Goal: Task Accomplishment & Management: Complete application form

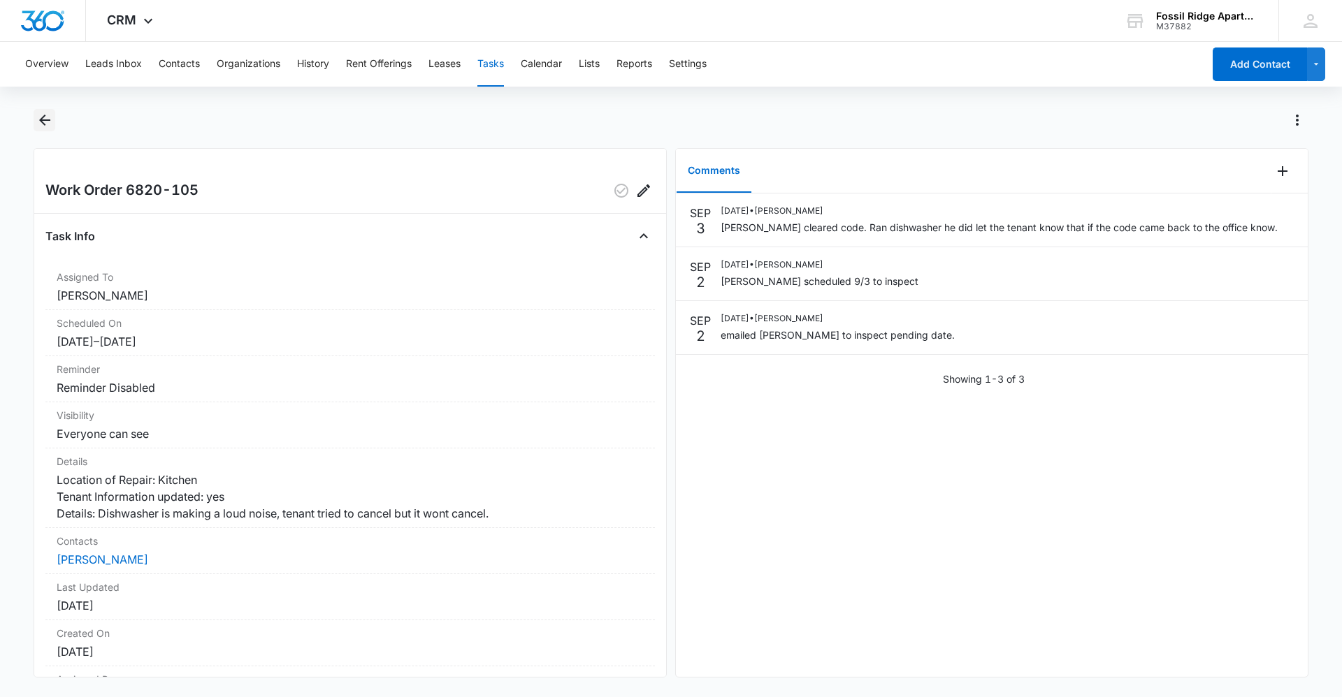
click at [40, 127] on icon "Back" at bounding box center [44, 120] width 17 height 17
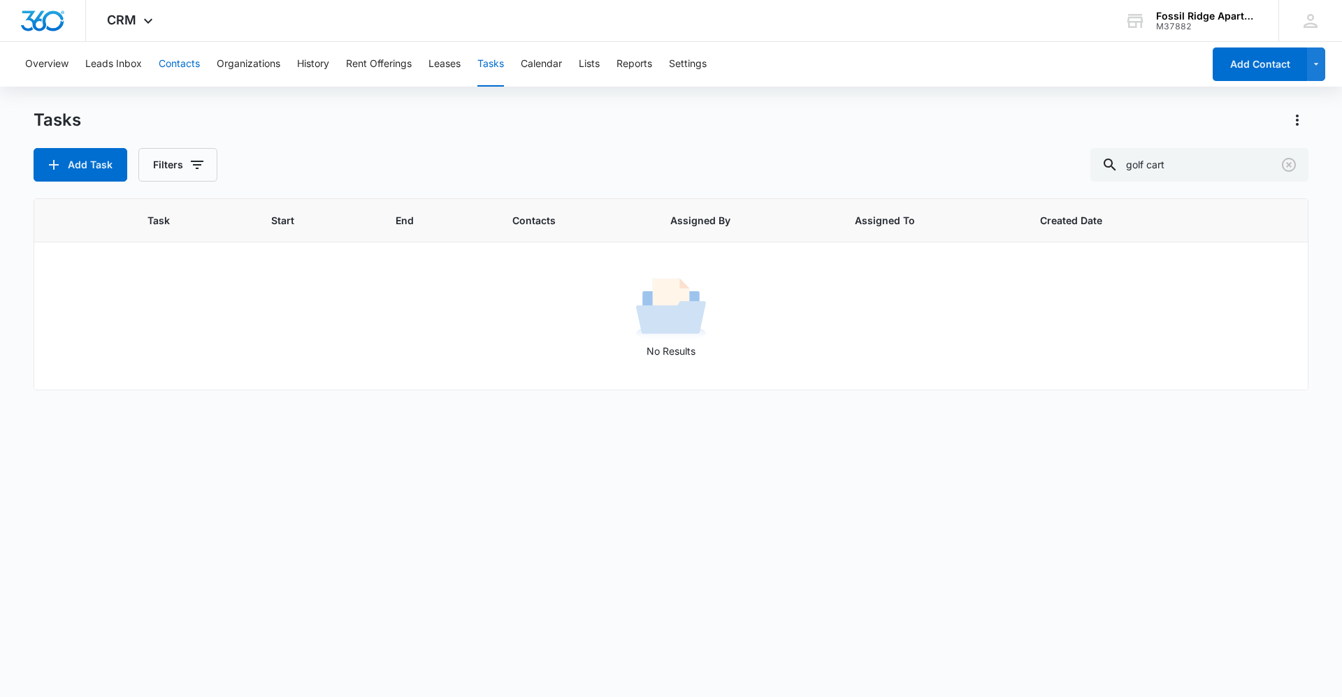
click at [179, 60] on button "Contacts" at bounding box center [179, 64] width 41 height 45
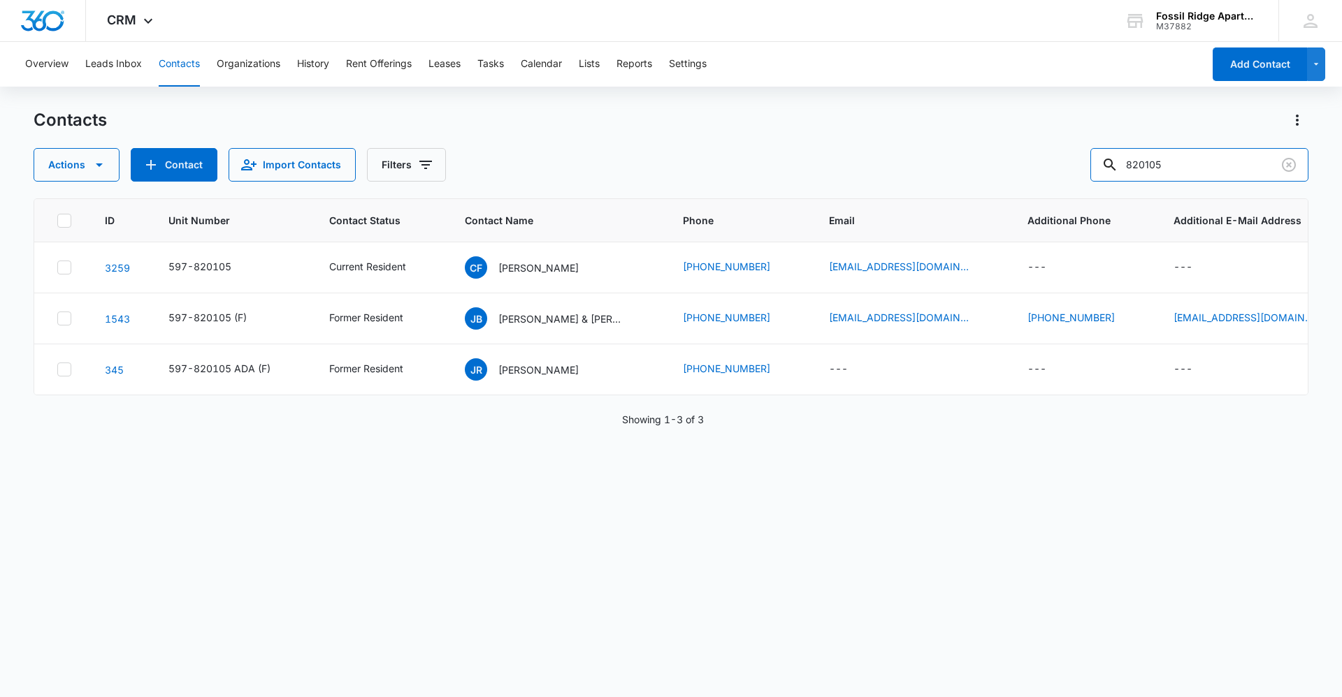
drag, startPoint x: 1191, startPoint y: 166, endPoint x: 607, endPoint y: 159, distance: 583.5
click at [611, 157] on div "Actions Contact Import Contacts Filters 820105" at bounding box center [671, 165] width 1275 height 34
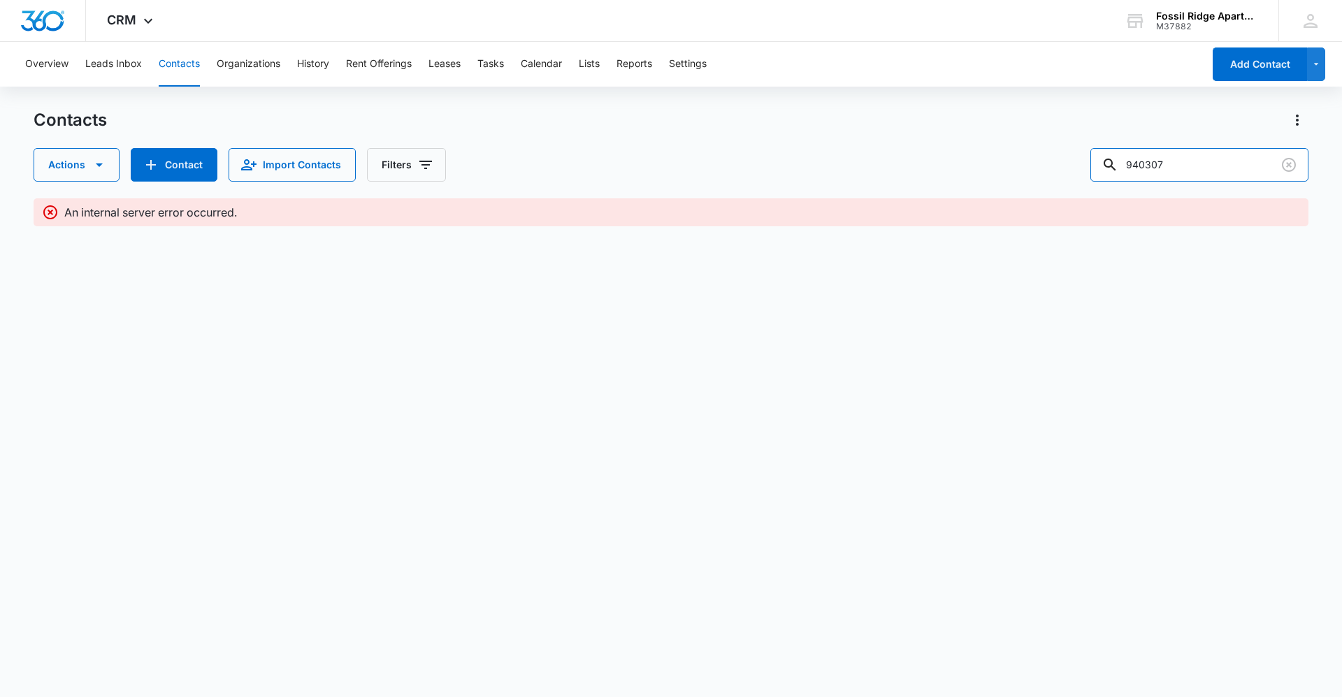
type input "940307"
click at [1224, 171] on input "940307" at bounding box center [1199, 165] width 218 height 34
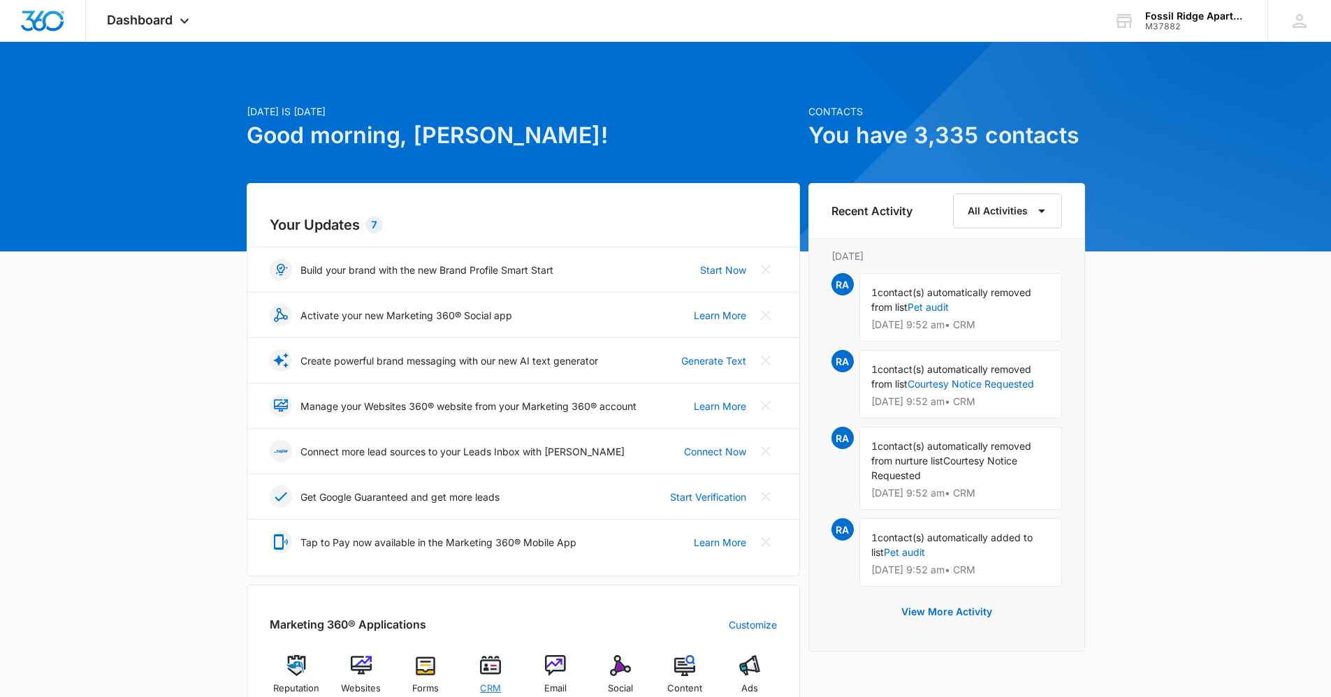
click at [486, 679] on div "CRM" at bounding box center [491, 680] width 54 height 50
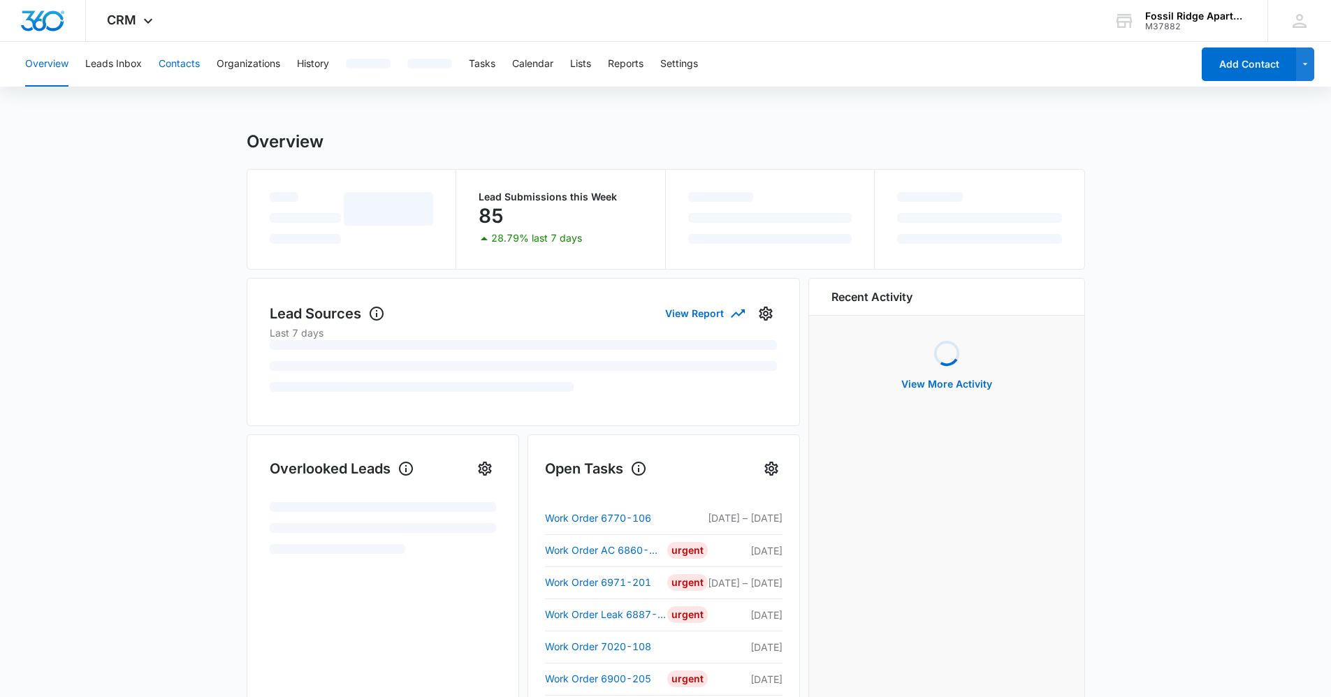
click at [175, 64] on button "Contacts" at bounding box center [179, 64] width 41 height 45
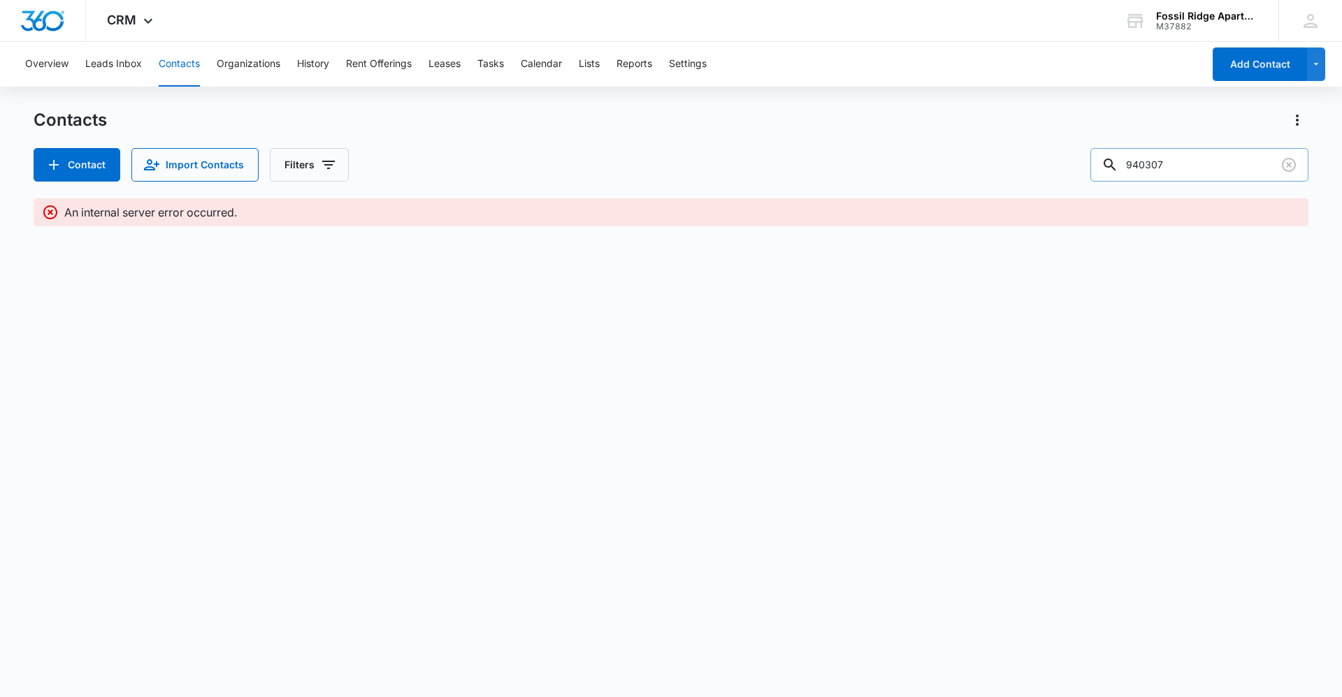
click at [1199, 158] on input "940307" at bounding box center [1199, 165] width 218 height 34
click at [1289, 161] on icon "Clear" at bounding box center [1288, 165] width 17 height 17
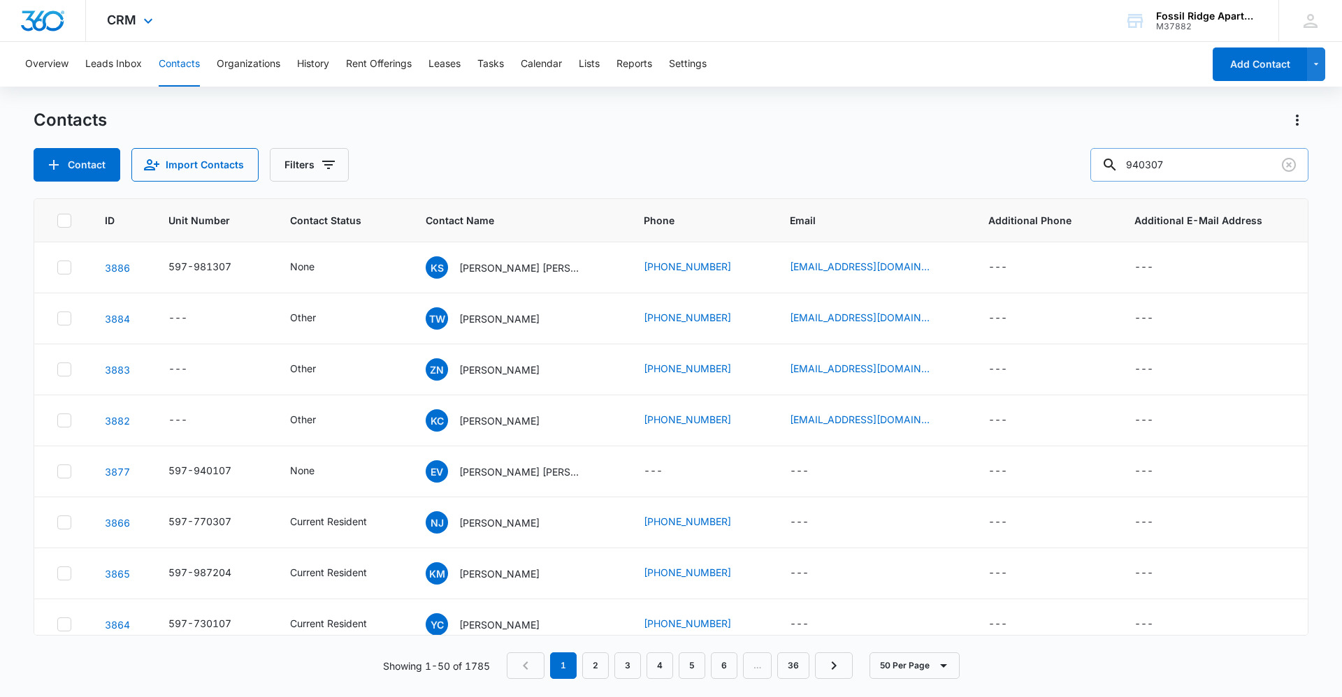
type input "940307"
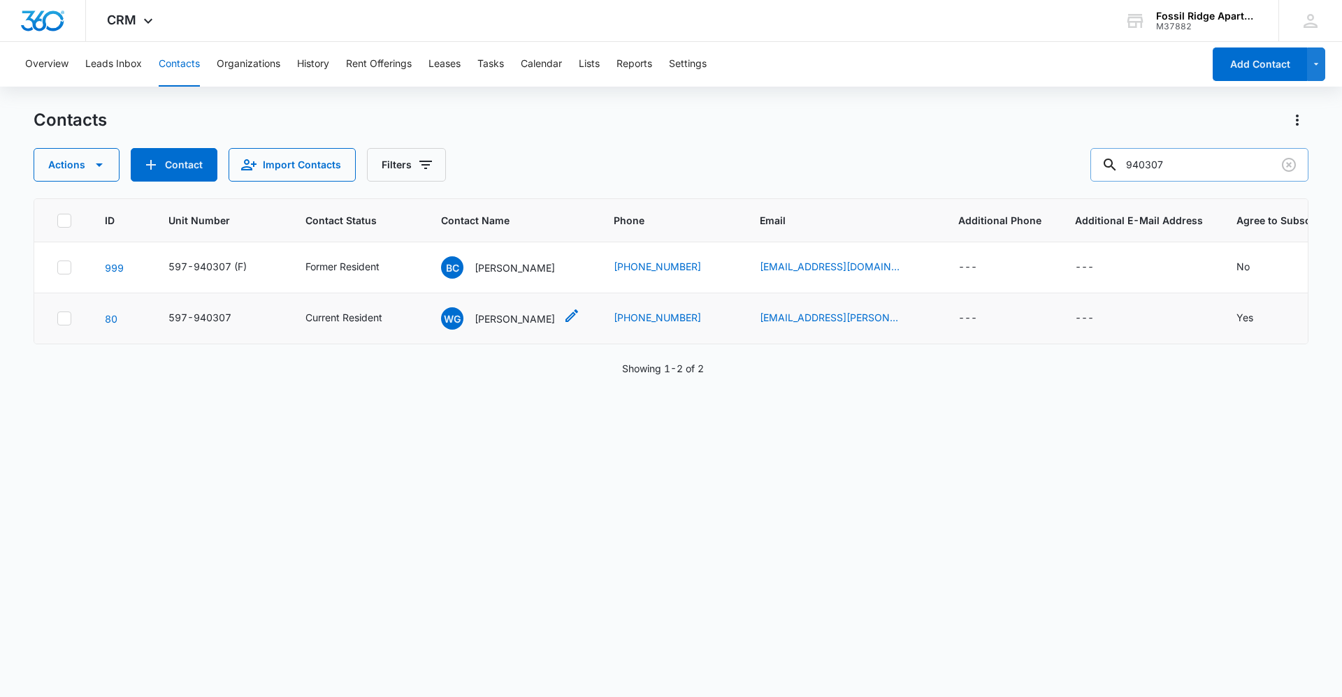
click at [503, 321] on p "Whitney Greiner" at bounding box center [514, 319] width 80 height 15
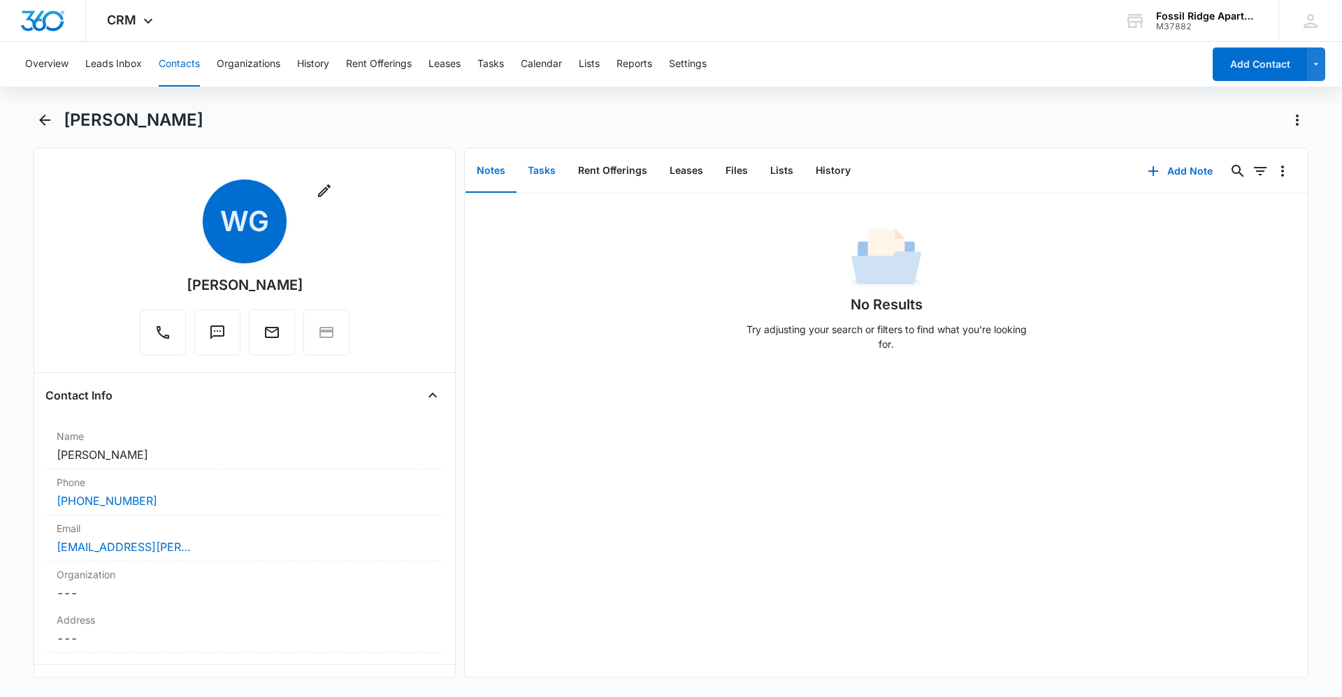
click at [544, 168] on button "Tasks" at bounding box center [541, 171] width 50 height 43
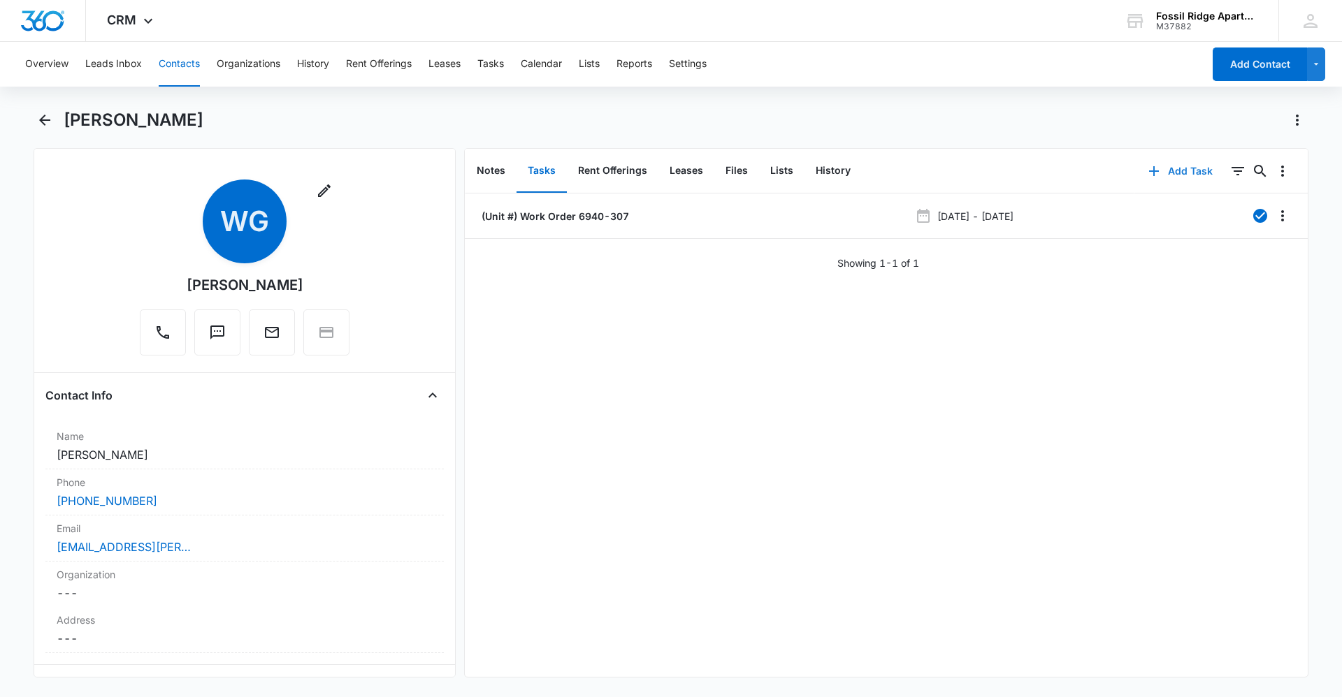
click at [1172, 159] on button "Add Task" at bounding box center [1180, 171] width 92 height 34
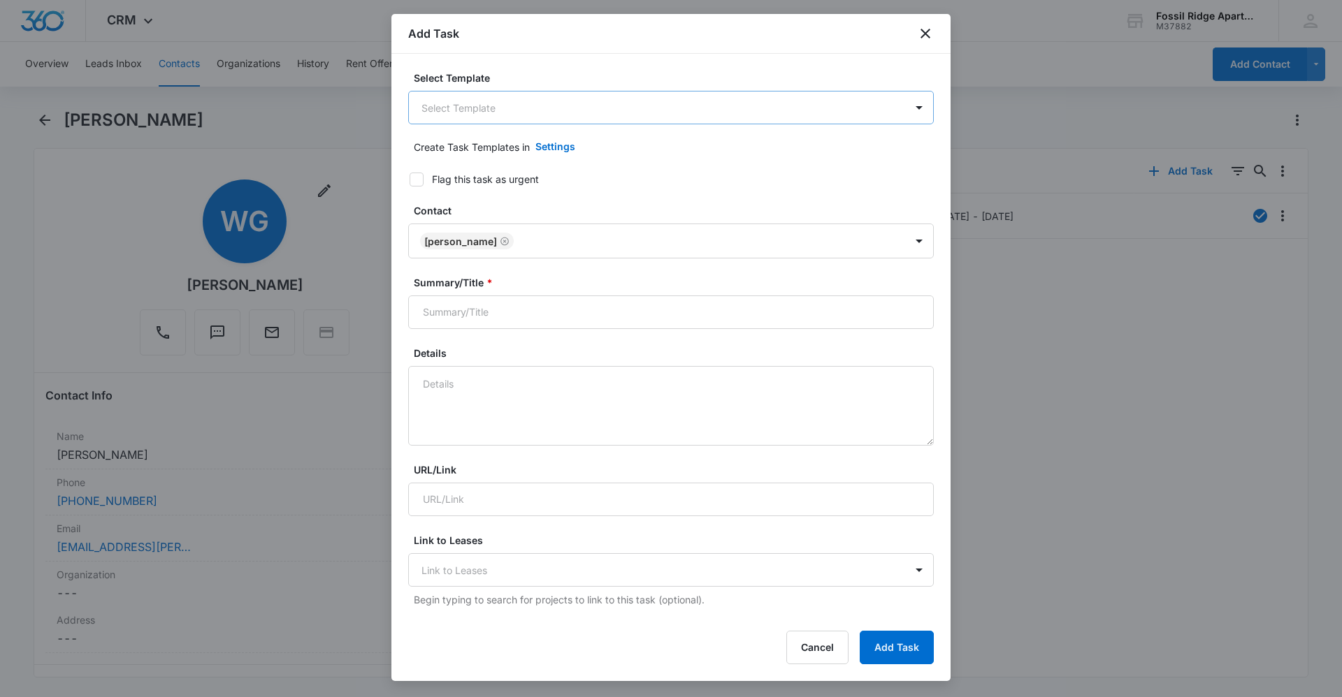
click at [490, 103] on body "CRM Apps Reputation Websites Forms CRM Email Social Content Ads Intelligence Fi…" at bounding box center [671, 348] width 1342 height 697
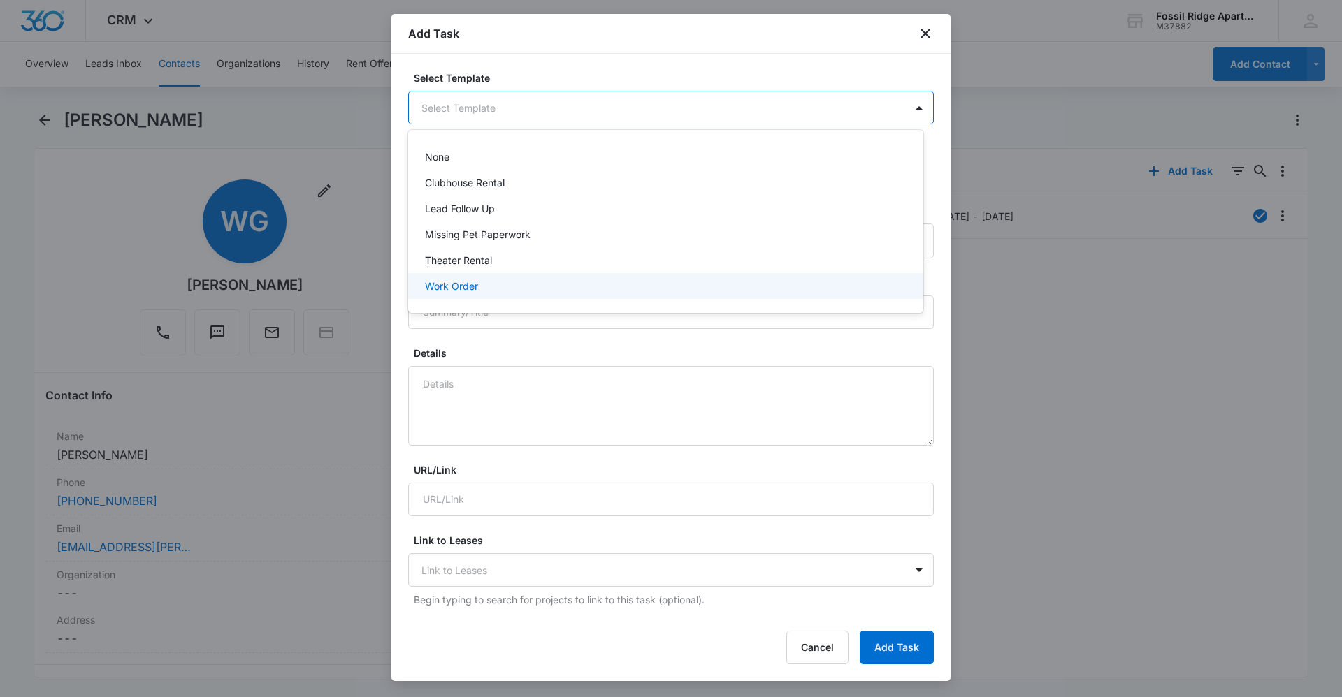
click at [498, 298] on div "Work Order" at bounding box center [665, 286] width 515 height 26
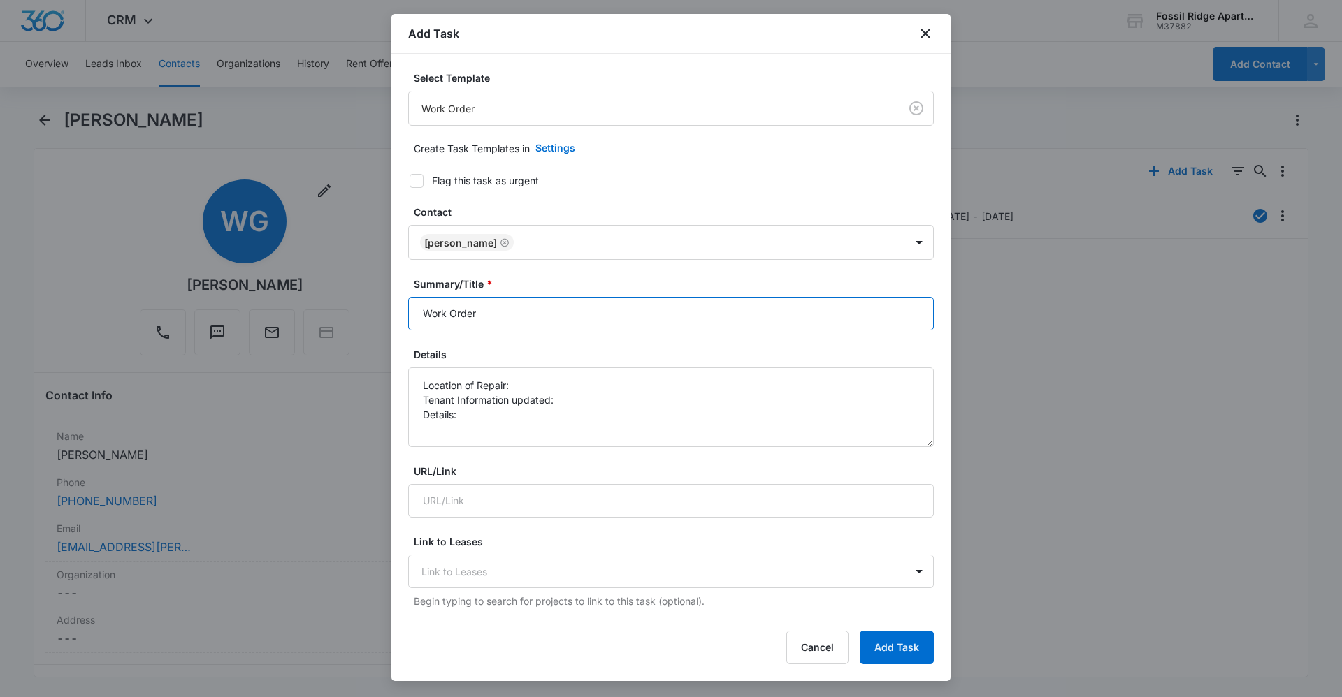
click at [532, 324] on input "Work Order" at bounding box center [670, 314] width 525 height 34
click at [614, 318] on input "Work Order" at bounding box center [670, 314] width 525 height 34
type input "Work Order 6940-307"
click at [859, 631] on button "Add Task" at bounding box center [896, 648] width 74 height 34
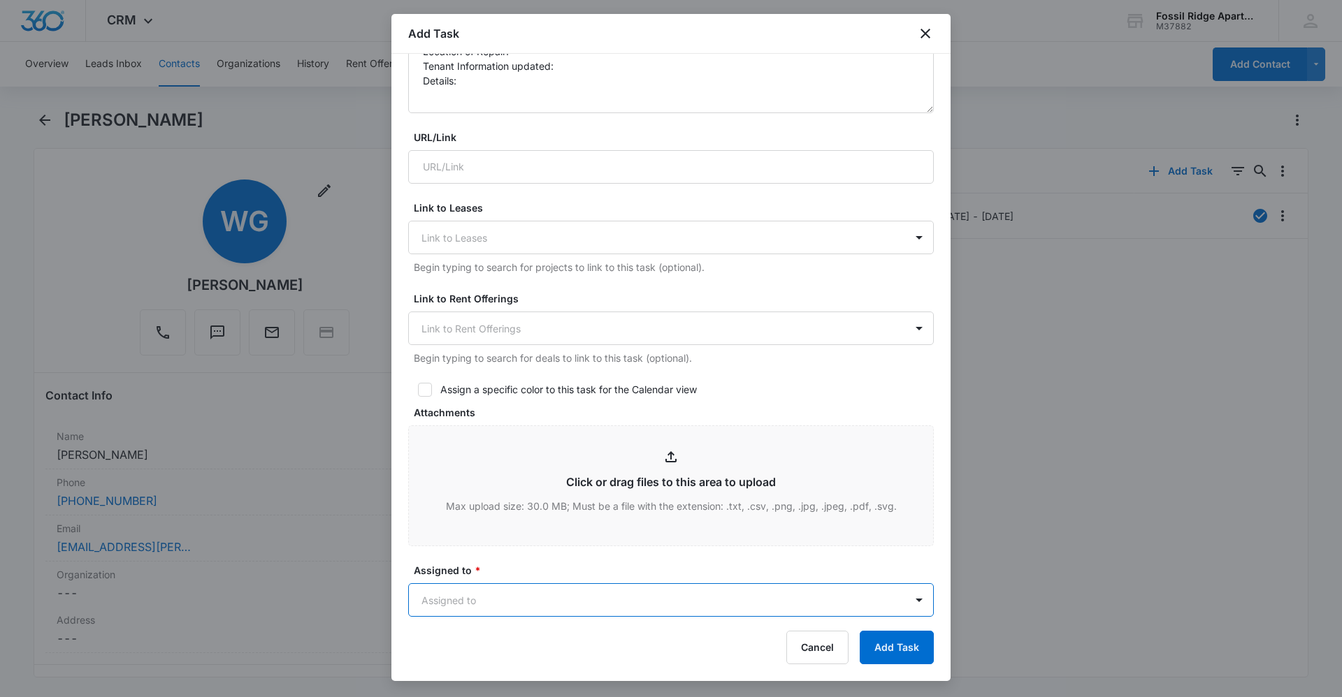
click at [646, 275] on form "Select Template Work Order Create Task Templates in Settings Flag this task as …" at bounding box center [670, 349] width 525 height 1224
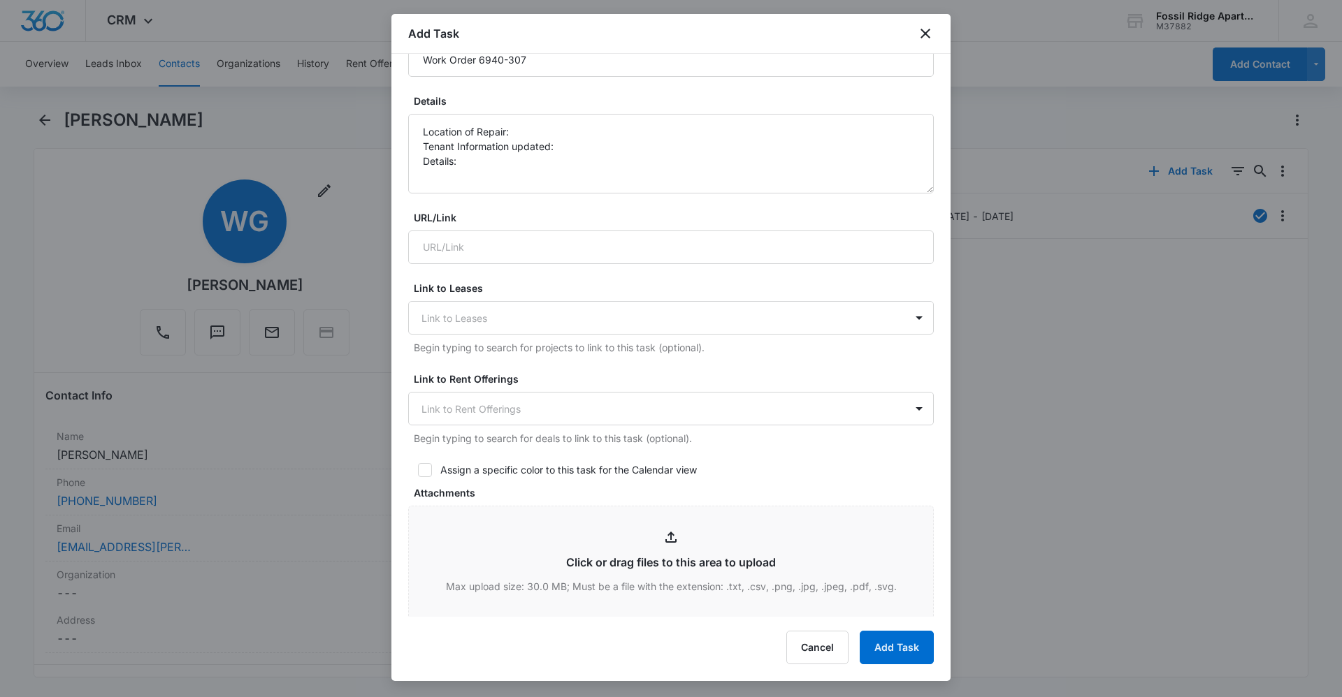
scroll to position [0, 0]
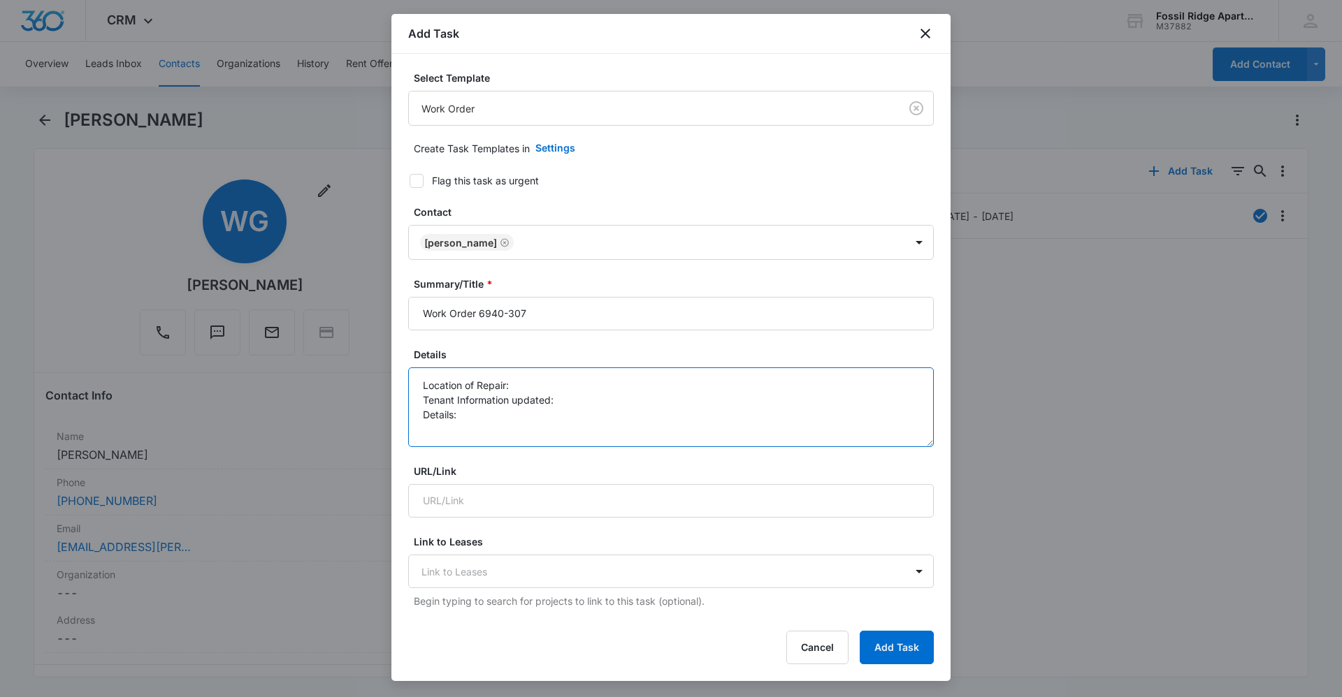
click at [547, 395] on textarea "Location of Repair: Tenant Information updated: Details:" at bounding box center [670, 408] width 525 height 80
click at [544, 385] on textarea "Location of Repair: Tenant Information updated: Details:" at bounding box center [670, 408] width 525 height 80
click at [742, 406] on textarea "Location of Repair: fire detector Tenant Information updated: yes Details: fire…" at bounding box center [670, 408] width 525 height 80
click at [740, 411] on textarea "Location of Repair: fire detector Tenant Information updated: yes Details: fire…" at bounding box center [670, 408] width 525 height 80
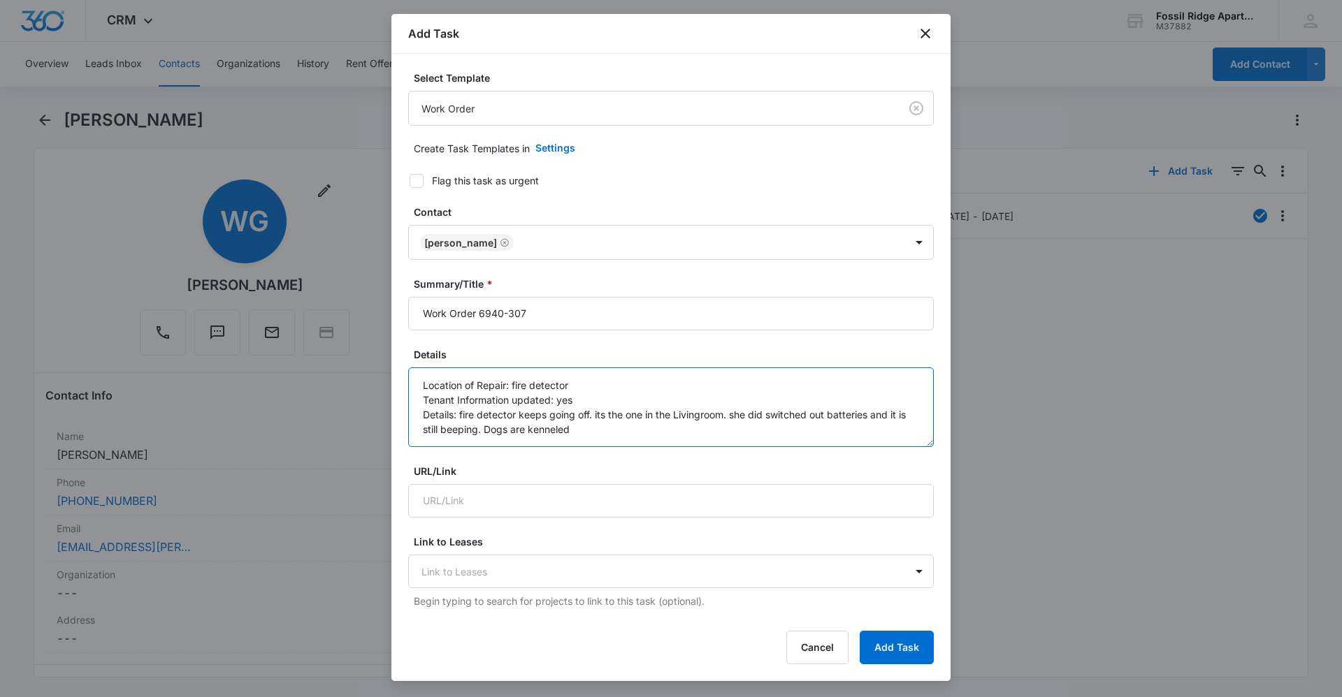
click at [600, 436] on textarea "Location of Repair: fire detector Tenant Information updated: yes Details: fire…" at bounding box center [670, 408] width 525 height 80
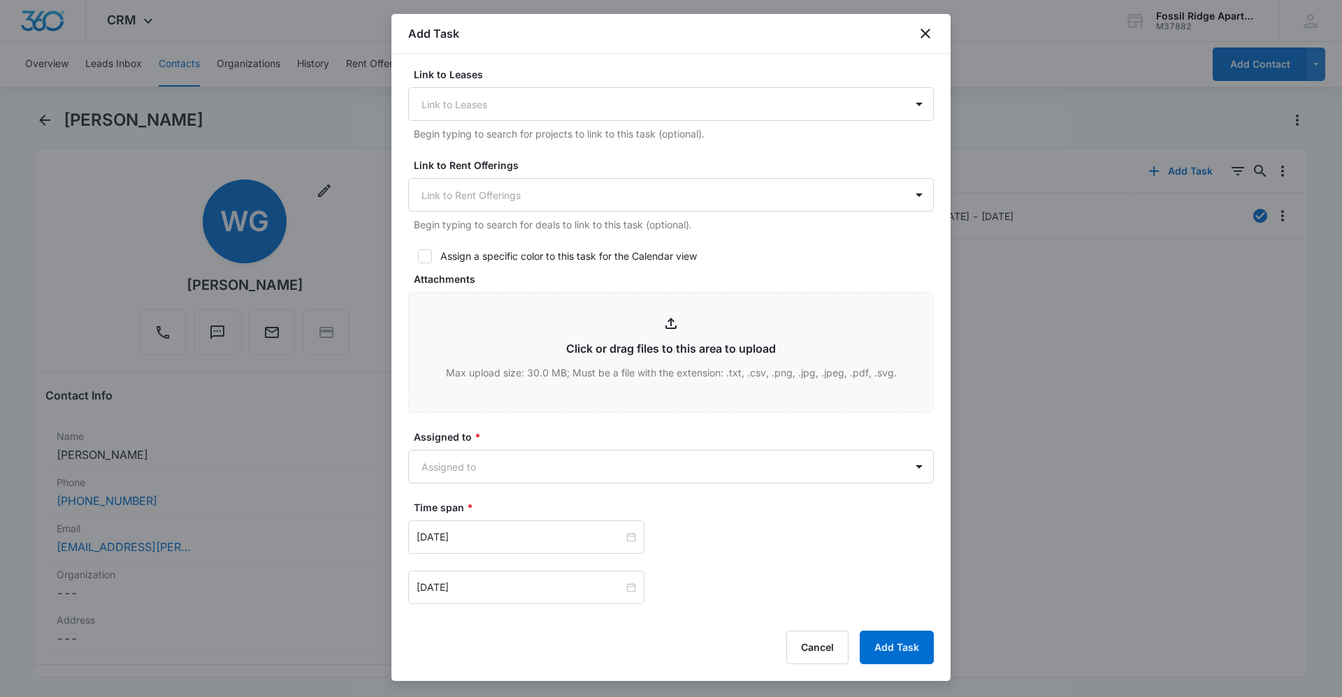
scroll to position [489, 0]
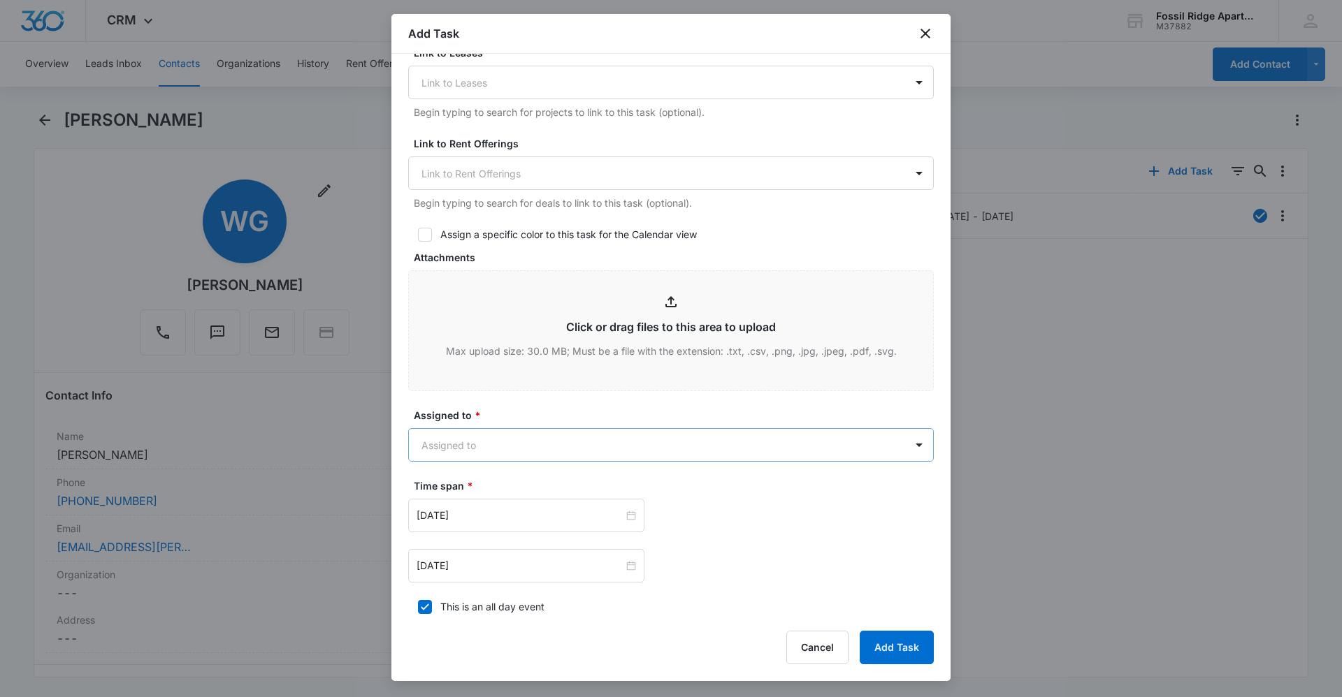
type textarea "Location of Repair: fire detector Tenant Information updated: yes Details: fire…"
click at [613, 447] on body "CRM Apps Reputation Websites Forms CRM Email Social Content Ads Intelligence Fi…" at bounding box center [671, 348] width 1342 height 697
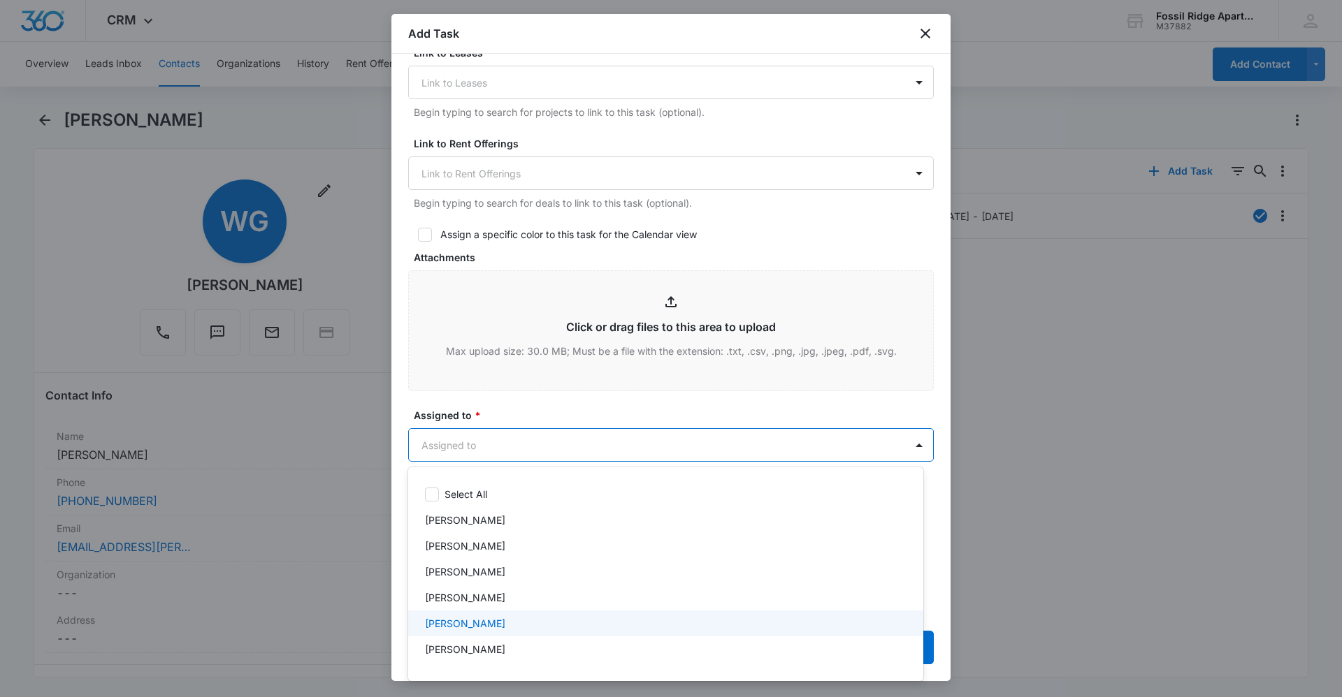
click at [574, 618] on div "[PERSON_NAME]" at bounding box center [664, 623] width 479 height 15
click at [563, 403] on div at bounding box center [671, 348] width 1342 height 697
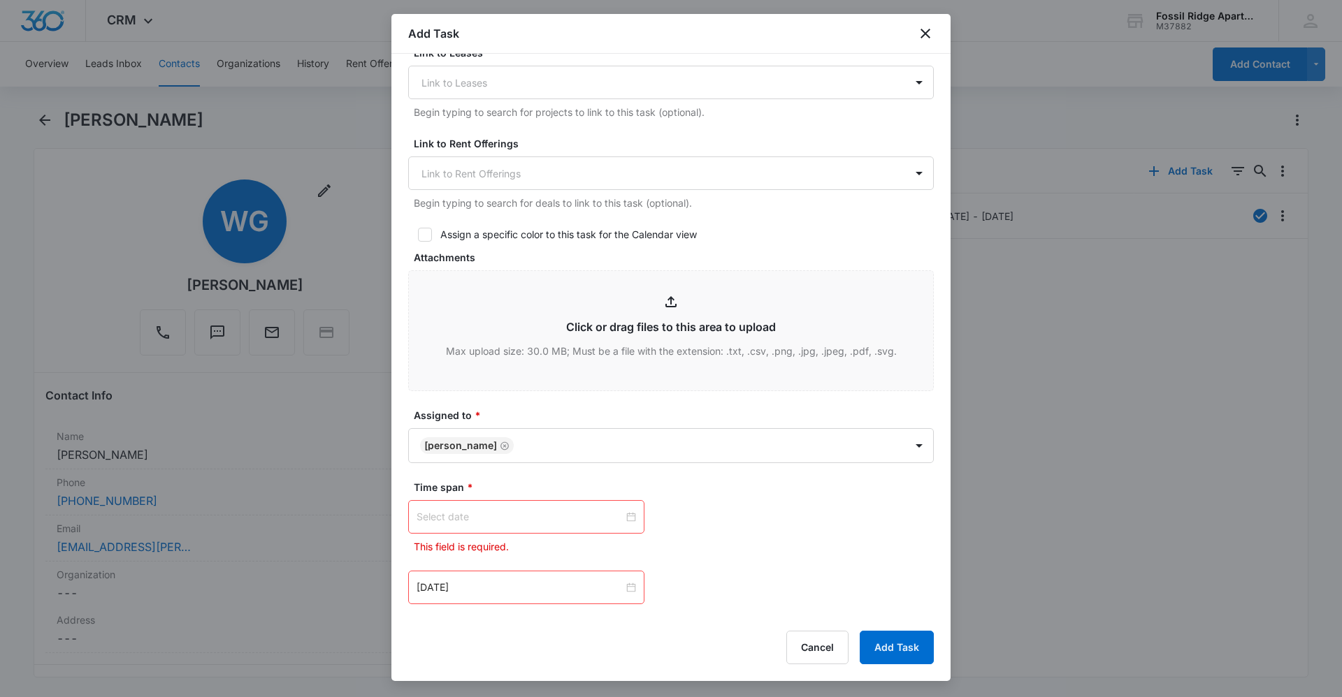
click at [630, 513] on div at bounding box center [525, 516] width 219 height 15
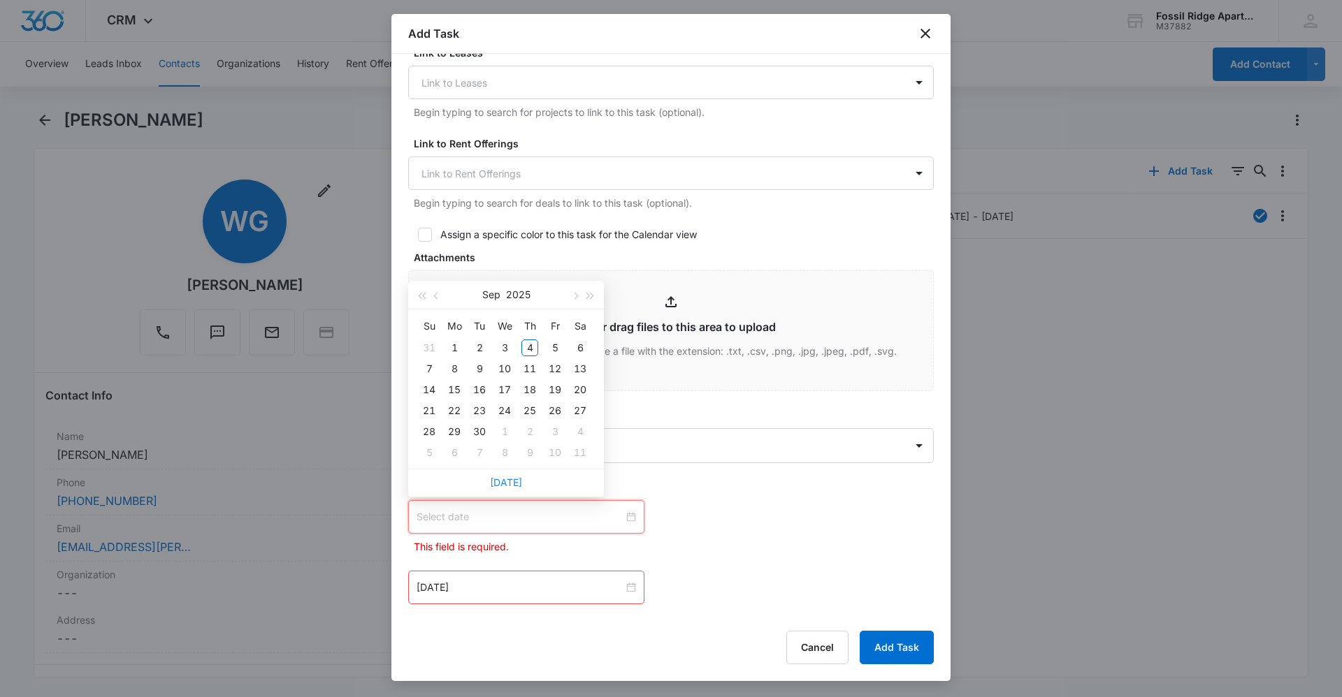
click at [500, 481] on link "Today" at bounding box center [506, 483] width 32 height 12
type input "Sep 4, 2025"
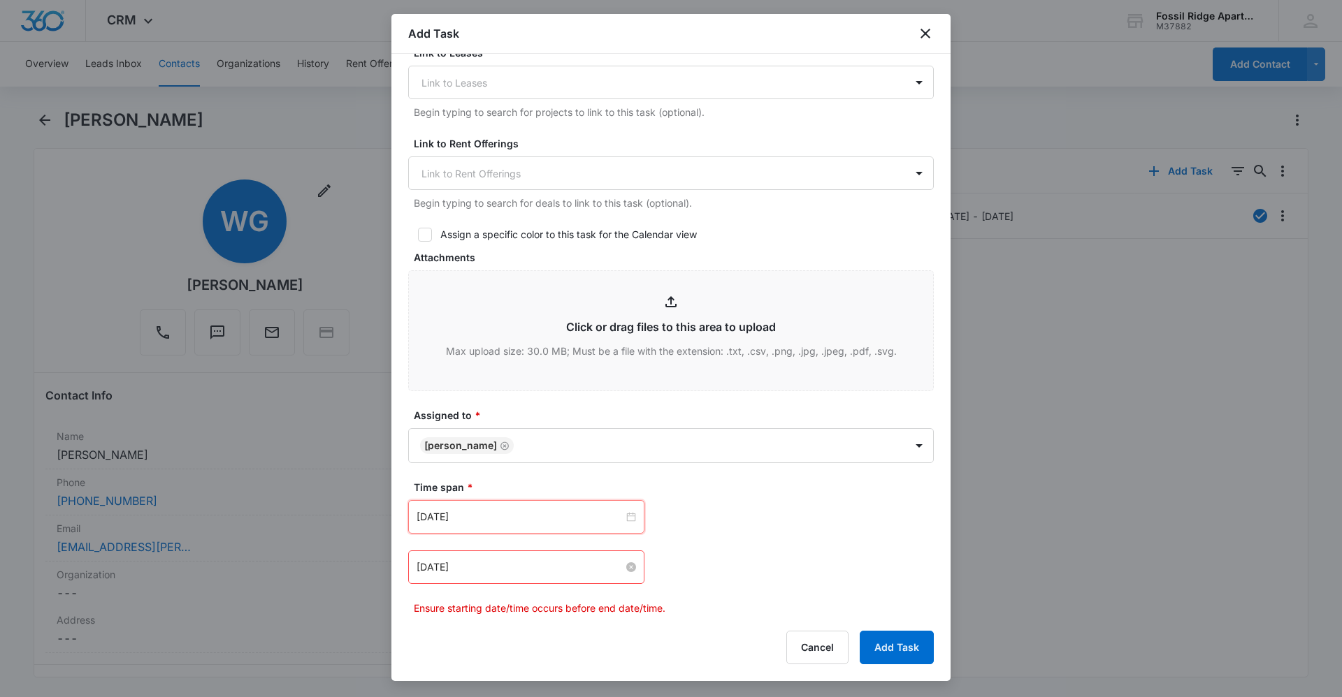
click at [627, 572] on div "Apr 2, 2024" at bounding box center [525, 567] width 219 height 15
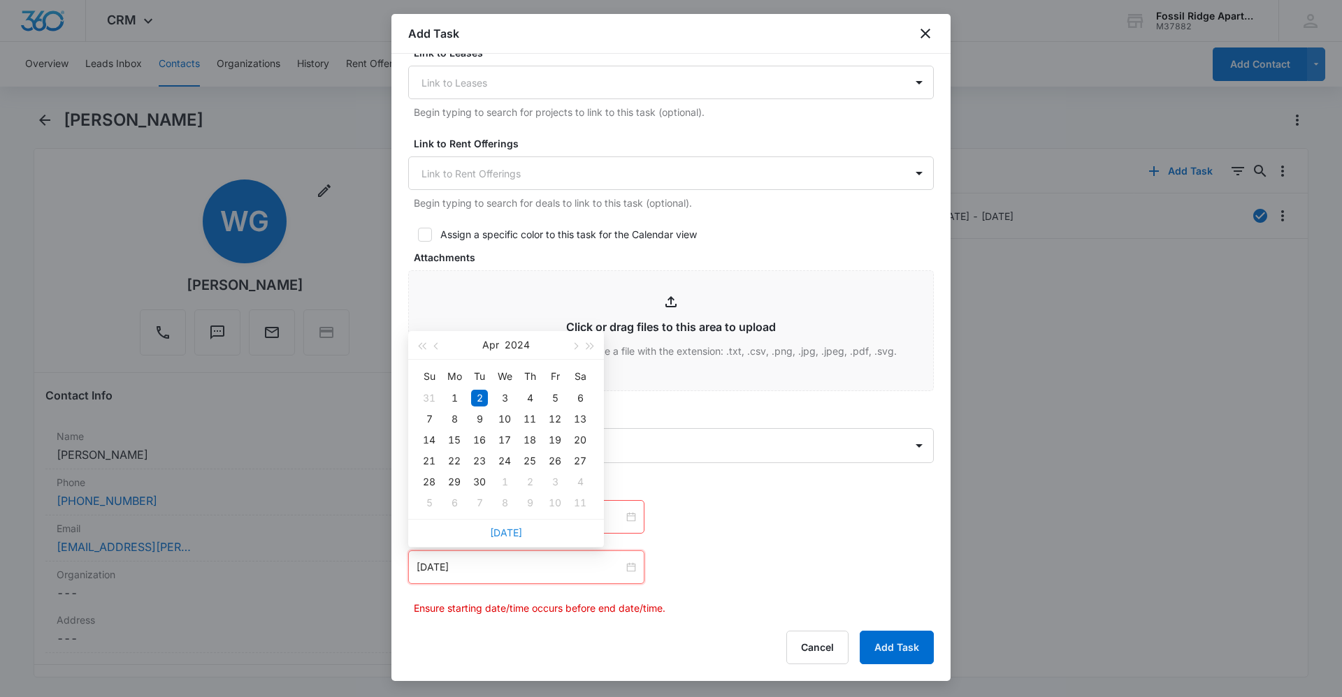
click at [514, 536] on link "Today" at bounding box center [506, 533] width 32 height 12
type input "Sep 4, 2025"
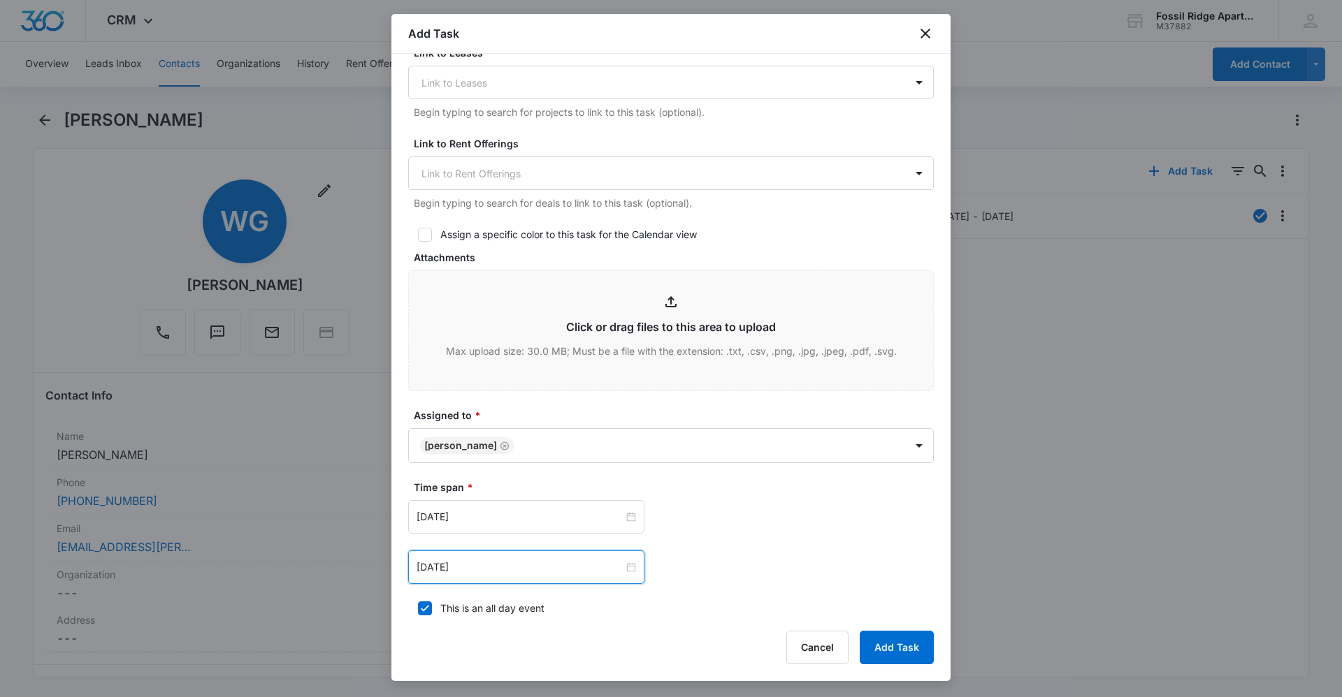
click at [757, 514] on div "Sep 4, 2025 Sep 2025 Su Mo Tu We Th Fr Sa 31 1 2 3 4 5 6 7 8 9 10 11 12 13 14 1…" at bounding box center [670, 517] width 525 height 34
click at [723, 531] on div "Sep 4, 2025 Sep 2025 Su Mo Tu We Th Fr Sa 31 1 2 3 4 5 6 7 8 9 10 11 12 13 14 1…" at bounding box center [670, 517] width 525 height 34
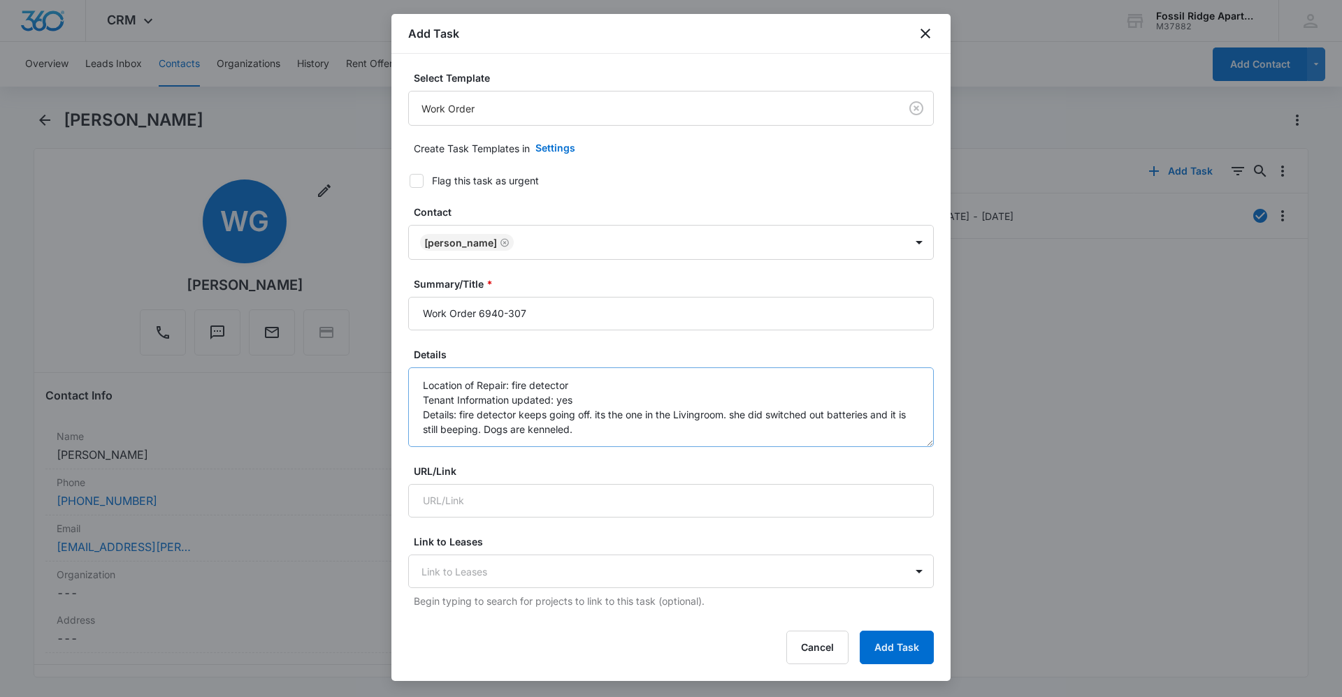
scroll to position [0, 0]
click at [901, 644] on button "Add Task" at bounding box center [896, 648] width 74 height 34
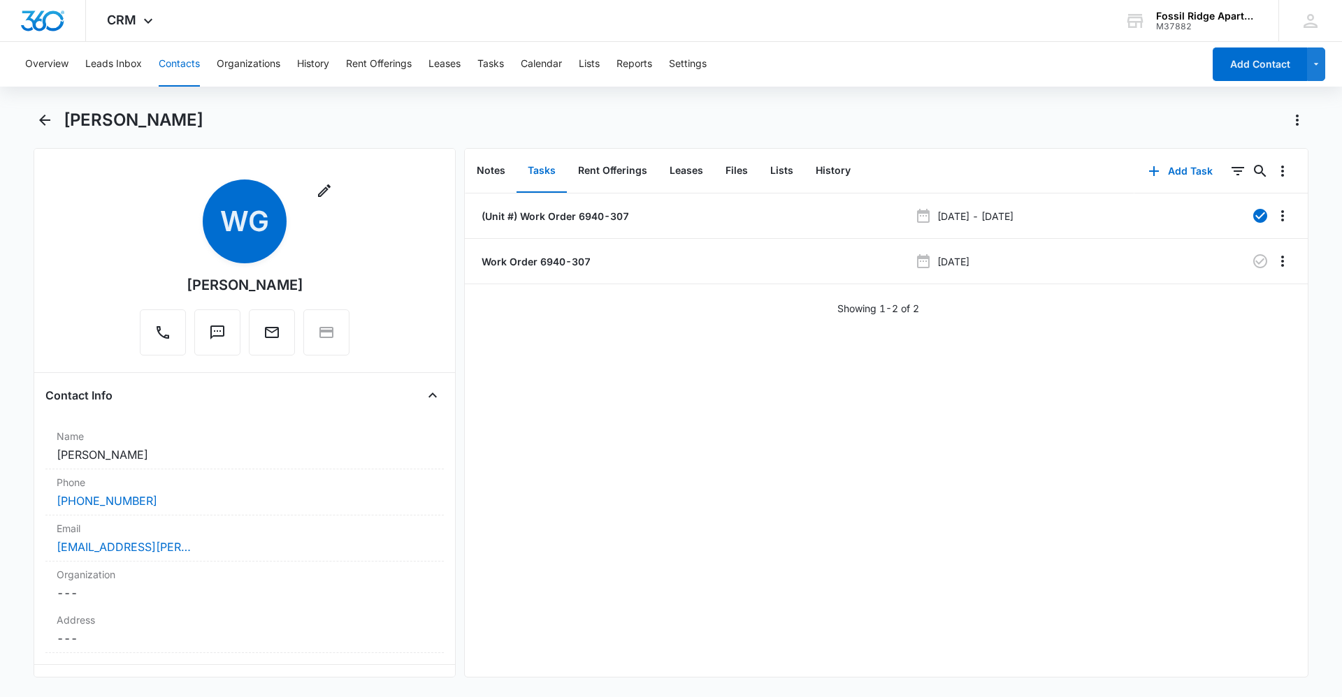
click at [182, 68] on button "Contacts" at bounding box center [179, 64] width 41 height 45
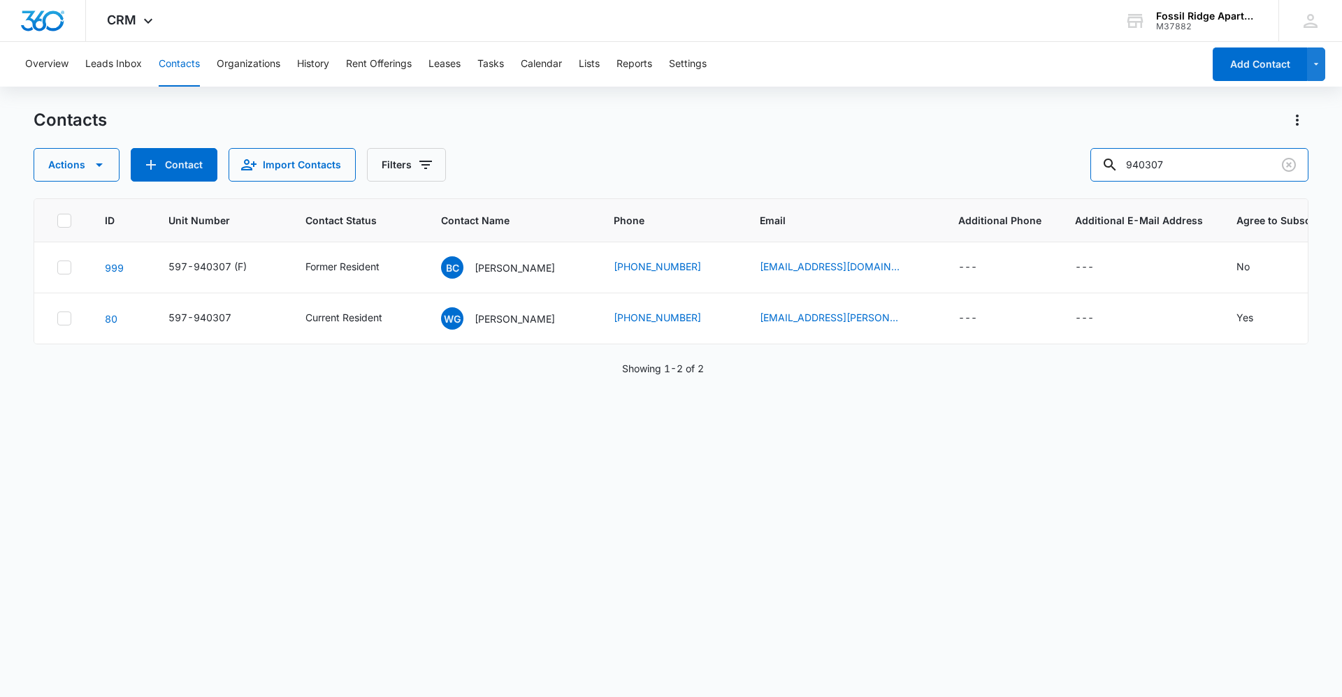
drag, startPoint x: 1182, startPoint y: 162, endPoint x: 1032, endPoint y: 159, distance: 149.6
click at [1032, 159] on div "Actions Contact Import Contacts Filters 940307" at bounding box center [671, 165] width 1275 height 34
type input "120103"
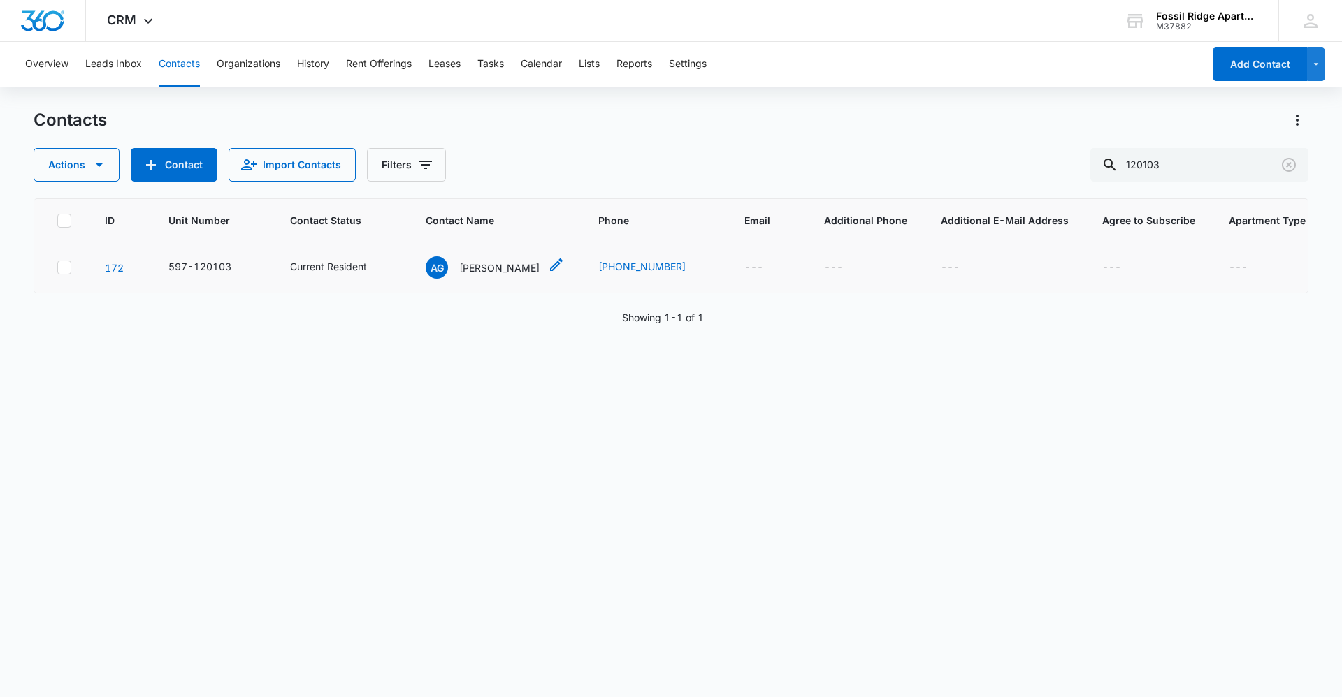
click at [498, 266] on p "Angela Gutierrez" at bounding box center [499, 268] width 80 height 15
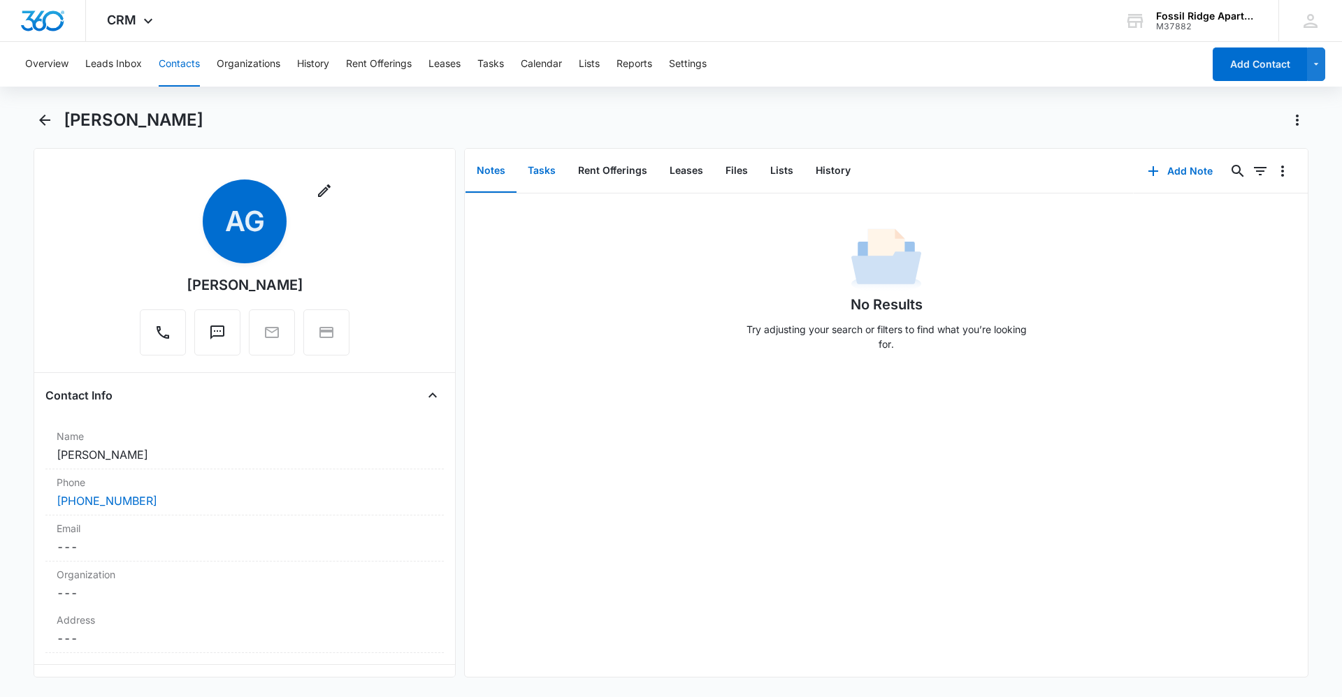
click at [550, 173] on button "Tasks" at bounding box center [541, 171] width 50 height 43
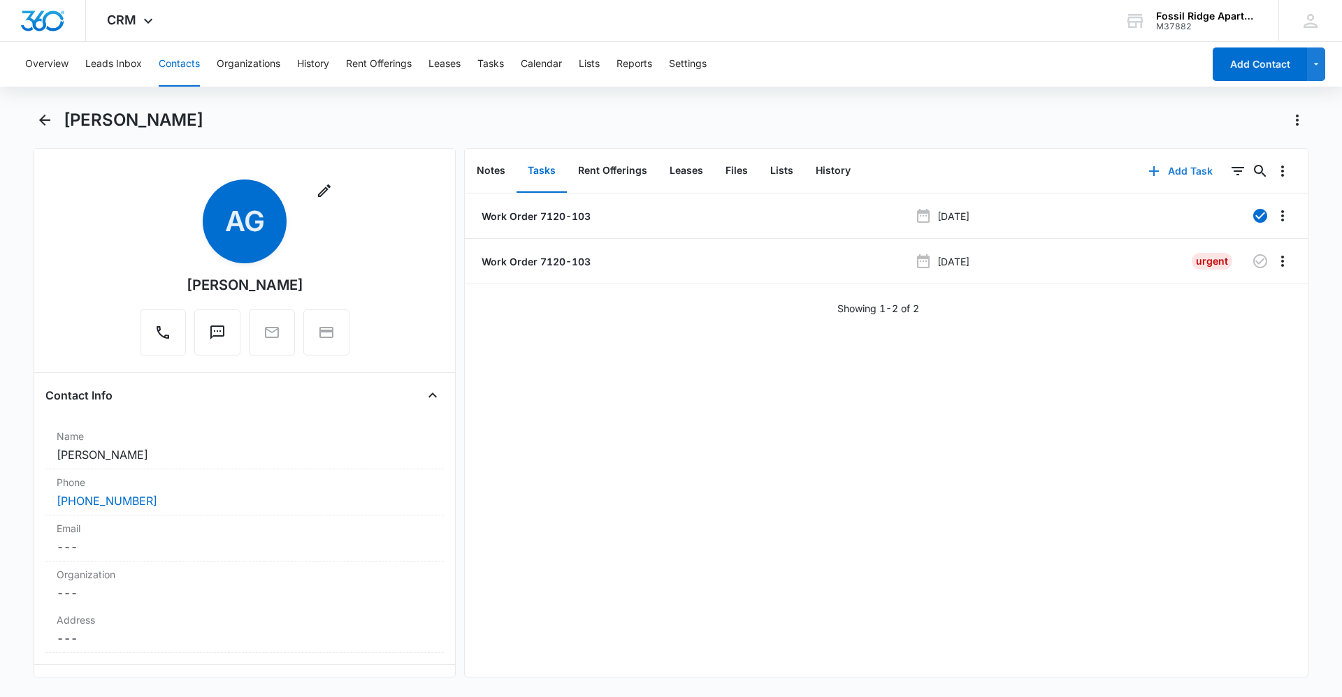
click at [1189, 173] on button "Add Task" at bounding box center [1180, 171] width 92 height 34
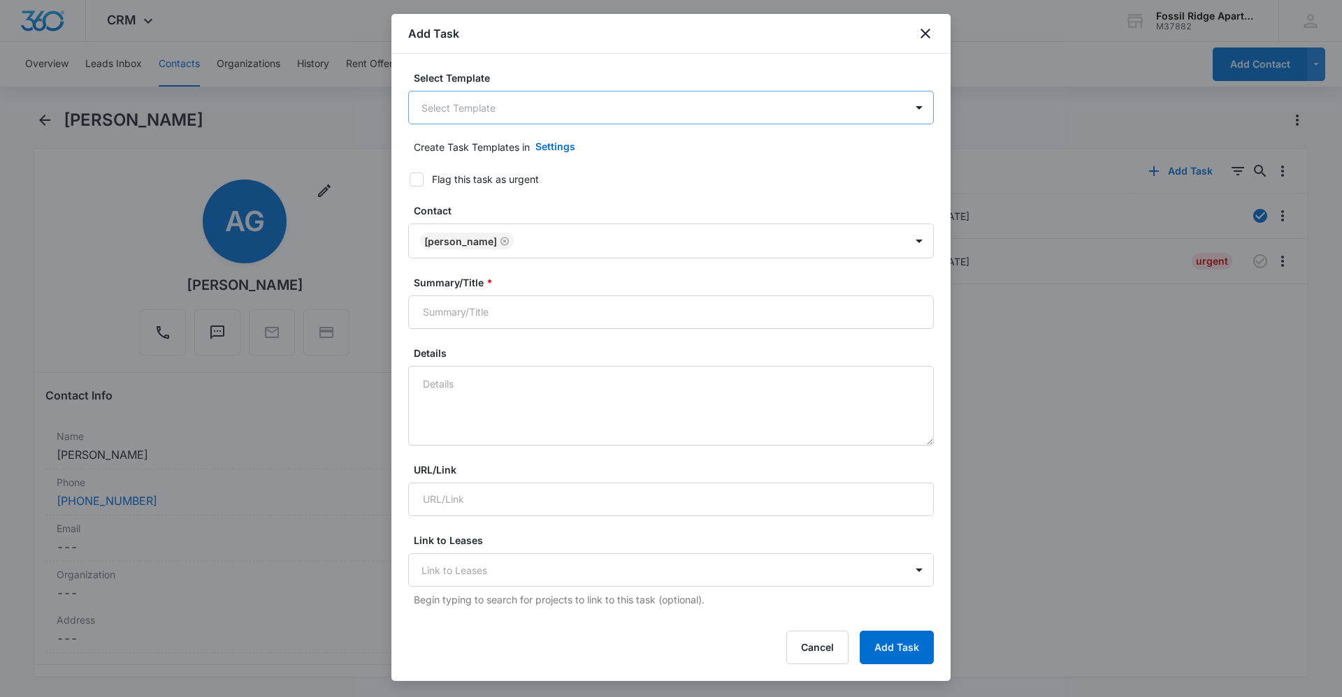
click at [473, 92] on body "CRM Apps Reputation Websites Forms CRM Email Social Content Ads Intelligence Fi…" at bounding box center [671, 348] width 1342 height 697
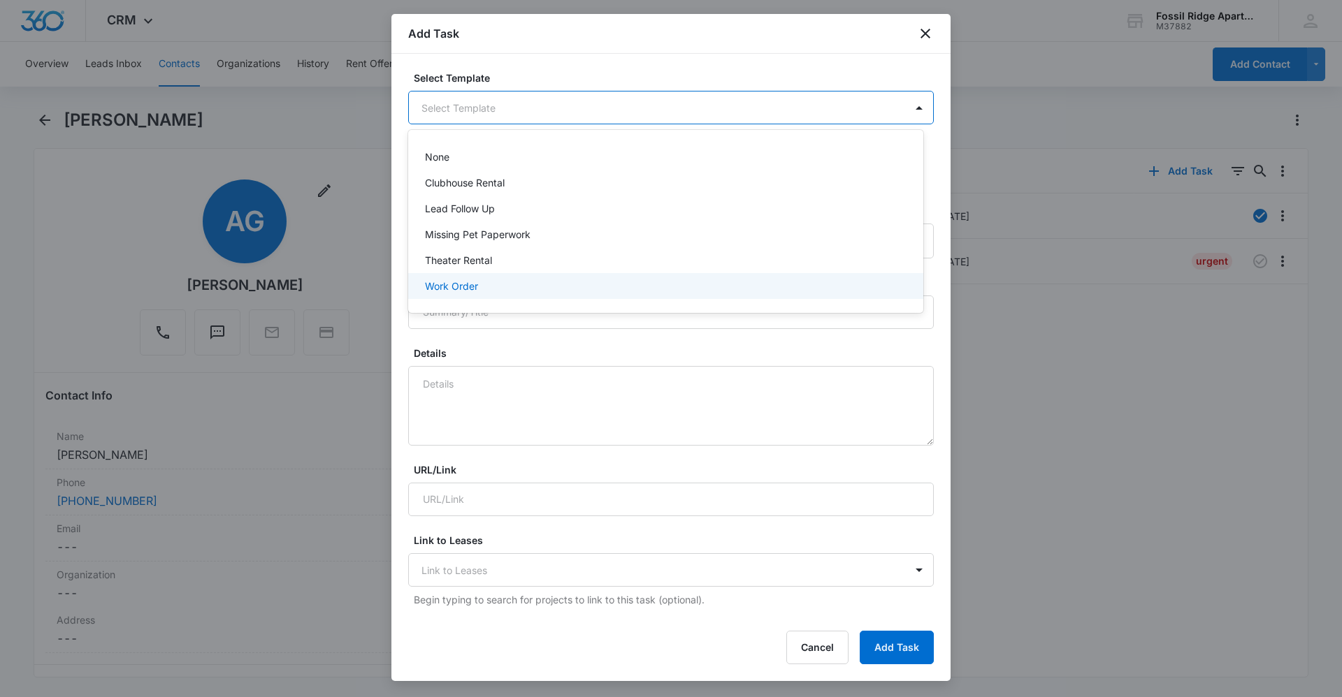
click at [505, 291] on div "Work Order" at bounding box center [664, 286] width 479 height 15
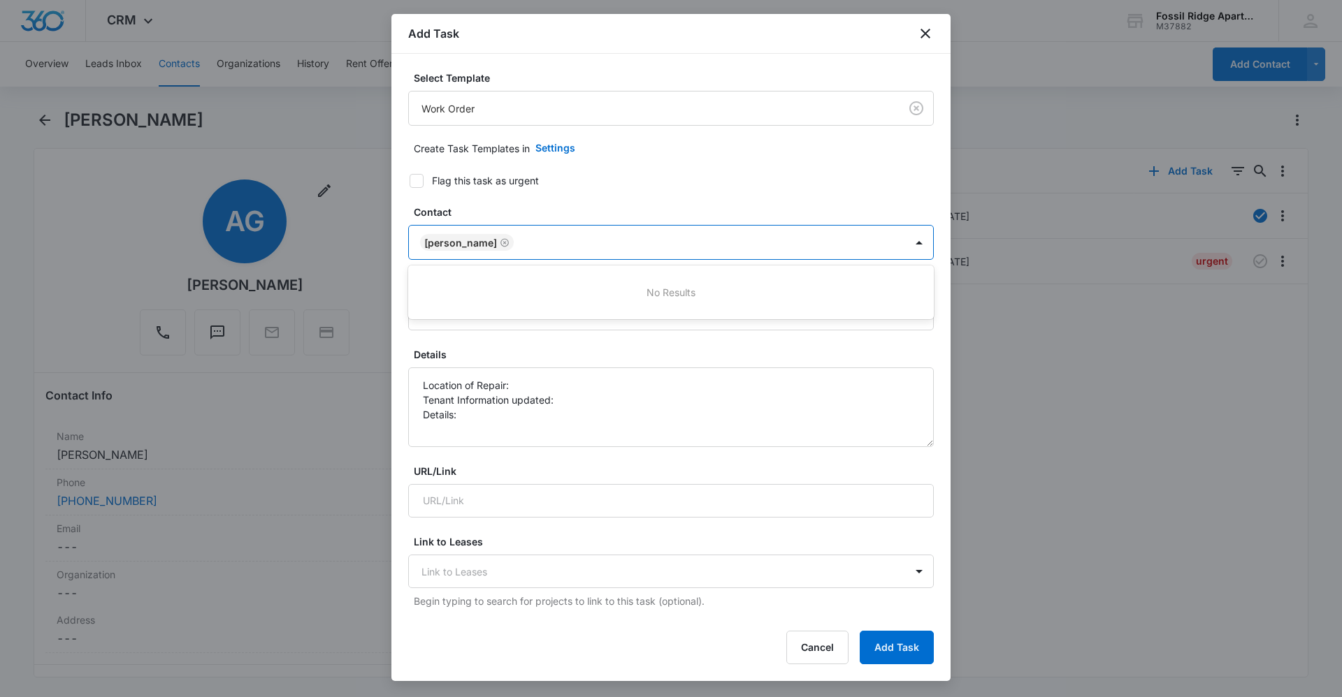
click at [567, 235] on div at bounding box center [711, 242] width 386 height 17
click at [650, 165] on form "Select Template Work Order Create Task Templates in Settings Flag this task as …" at bounding box center [670, 683] width 525 height 1224
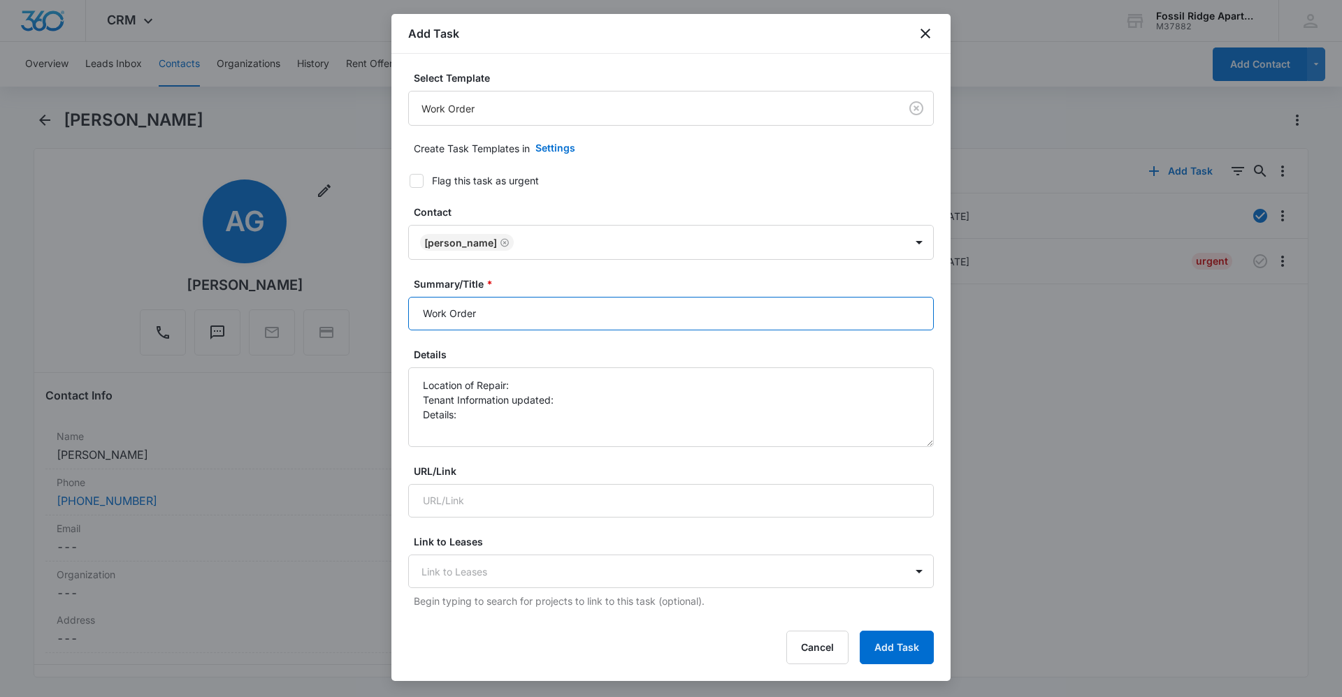
click at [611, 324] on input "Work Order" at bounding box center [670, 314] width 525 height 34
type input "Work Order 7120-103"
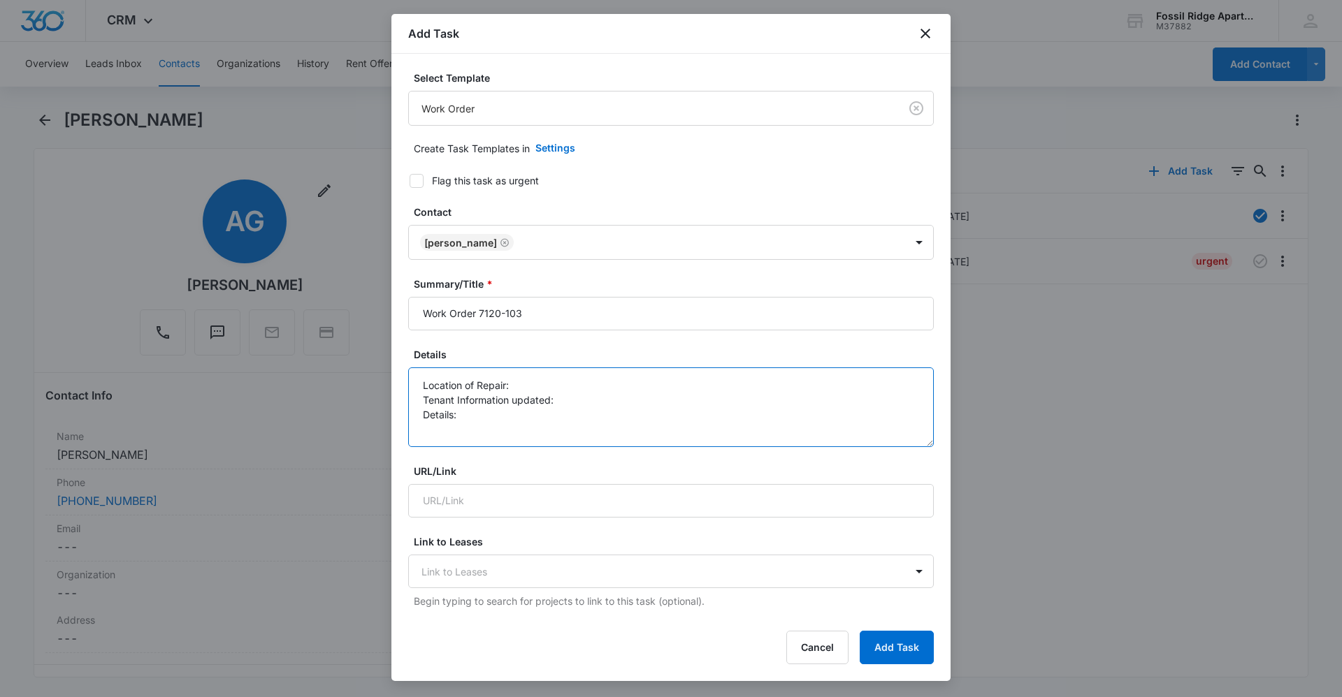
click at [613, 383] on textarea "Location of Repair: Tenant Information updated: Details:" at bounding box center [670, 408] width 525 height 80
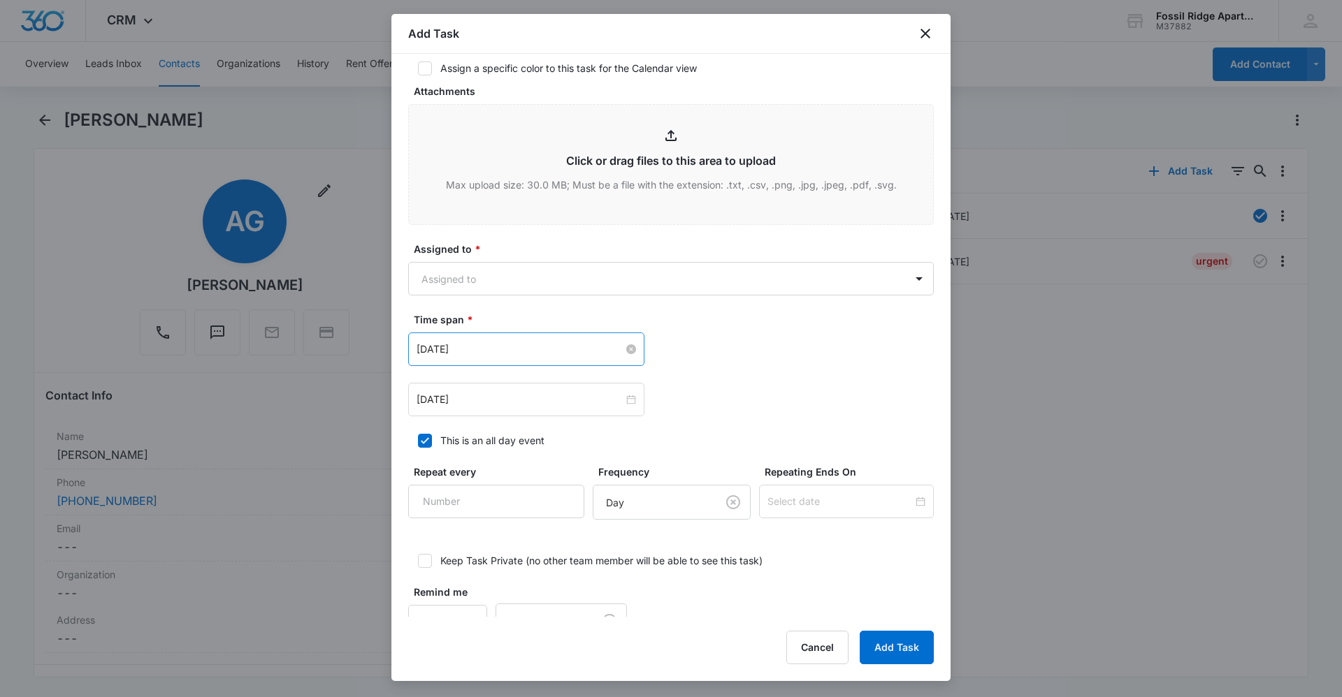
scroll to position [694, 0]
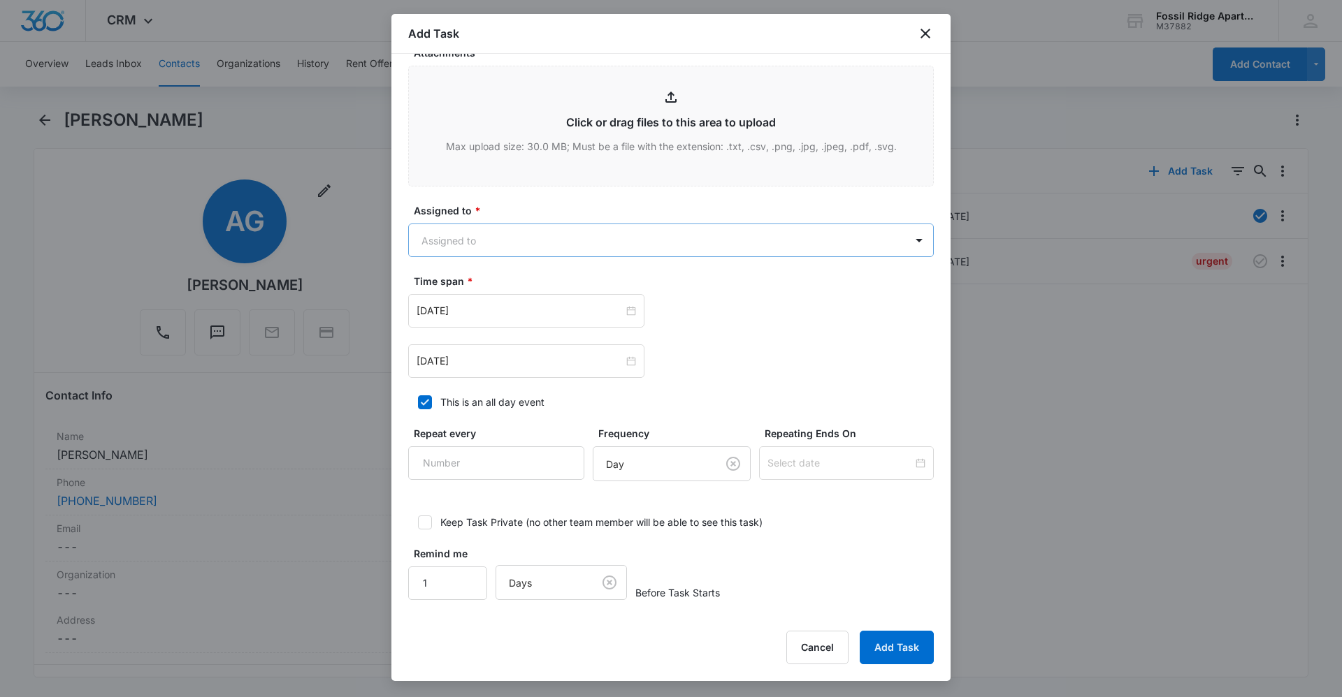
type textarea "Location of Repair: dishwasher Tenant Information updated: yes Details: tenant …"
click at [538, 245] on body "CRM Apps Reputation Websites Forms CRM Email Social Content Ads Intelligence Fi…" at bounding box center [671, 348] width 1342 height 697
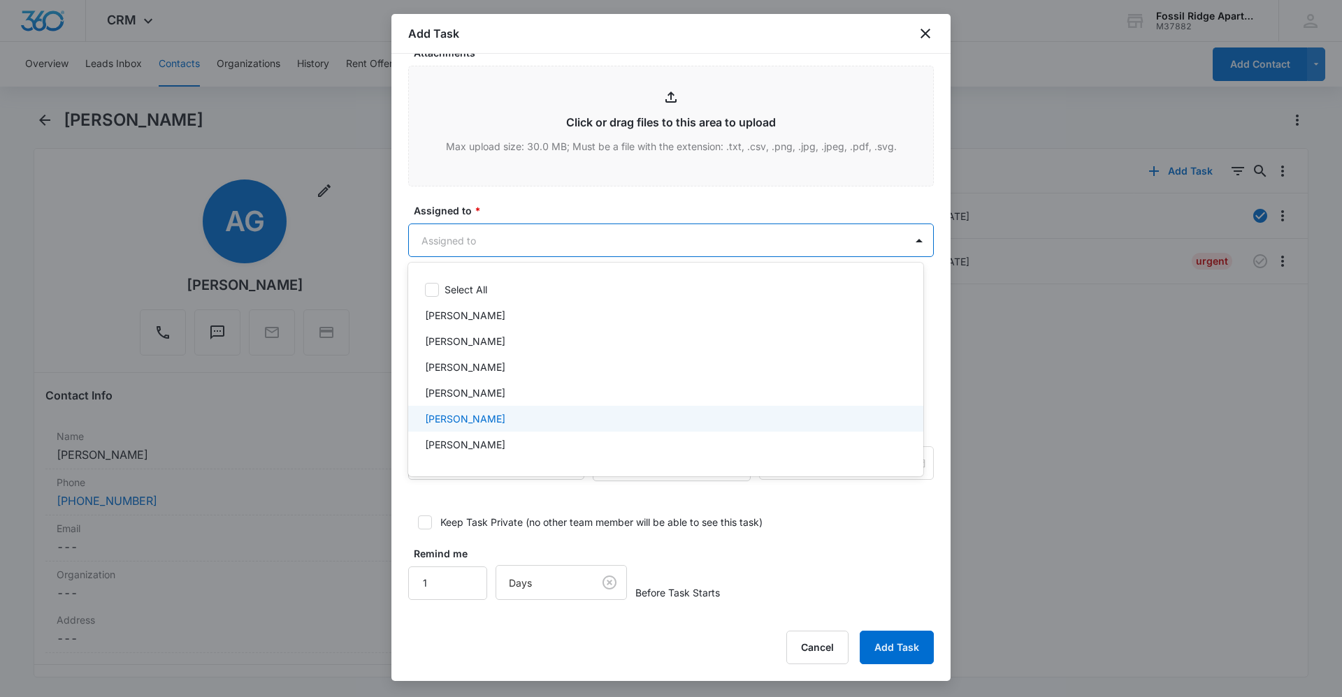
click at [535, 423] on div "[PERSON_NAME]" at bounding box center [664, 419] width 479 height 15
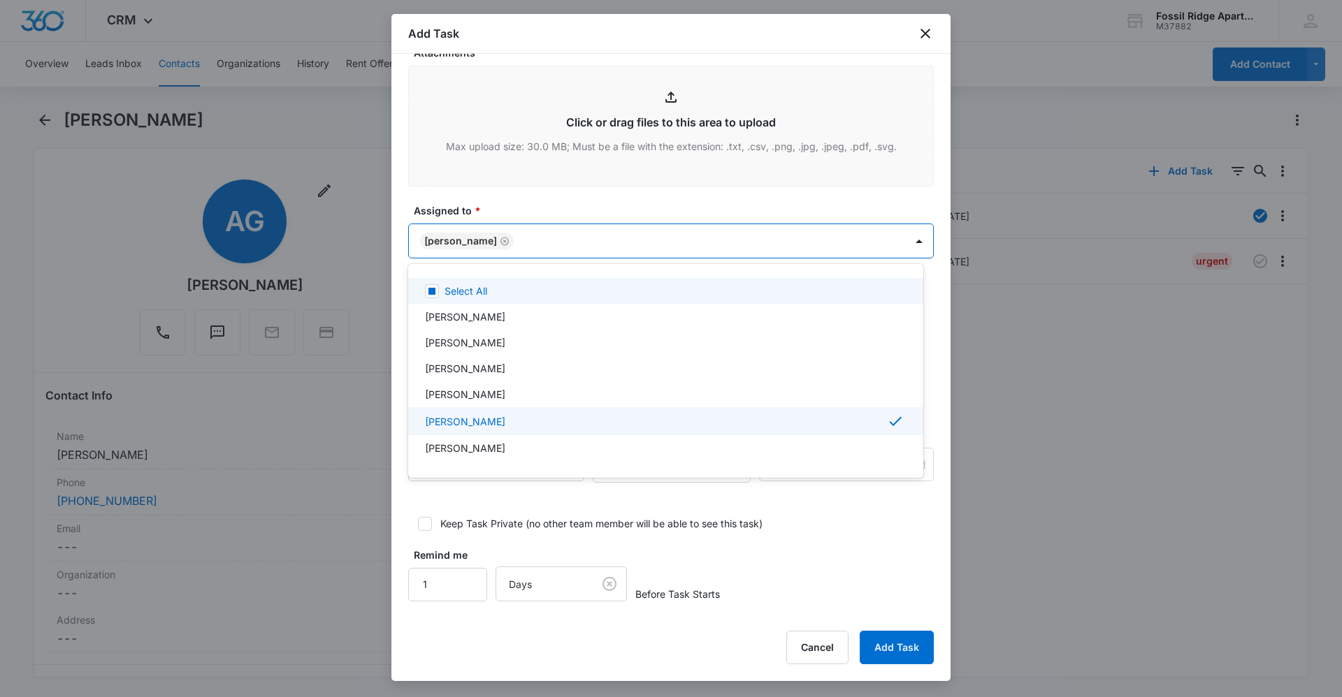
click at [590, 204] on div at bounding box center [671, 348] width 1342 height 697
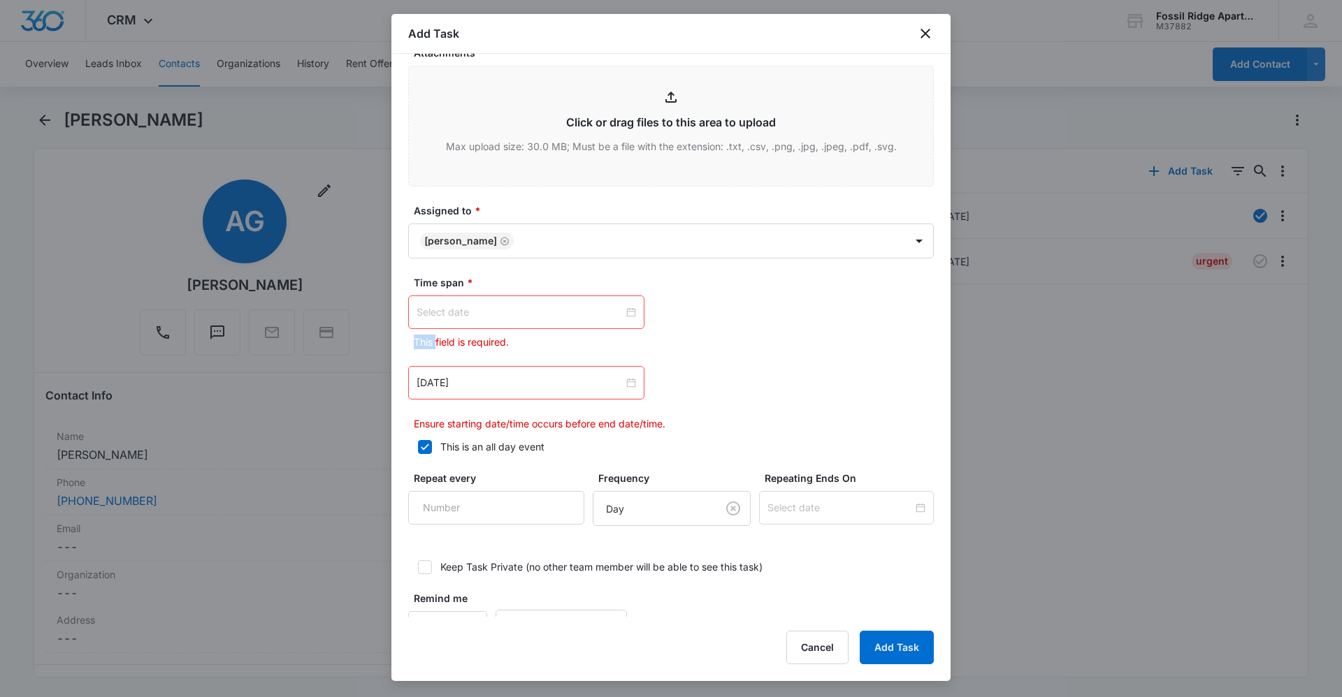
click at [625, 311] on div at bounding box center [525, 312] width 219 height 15
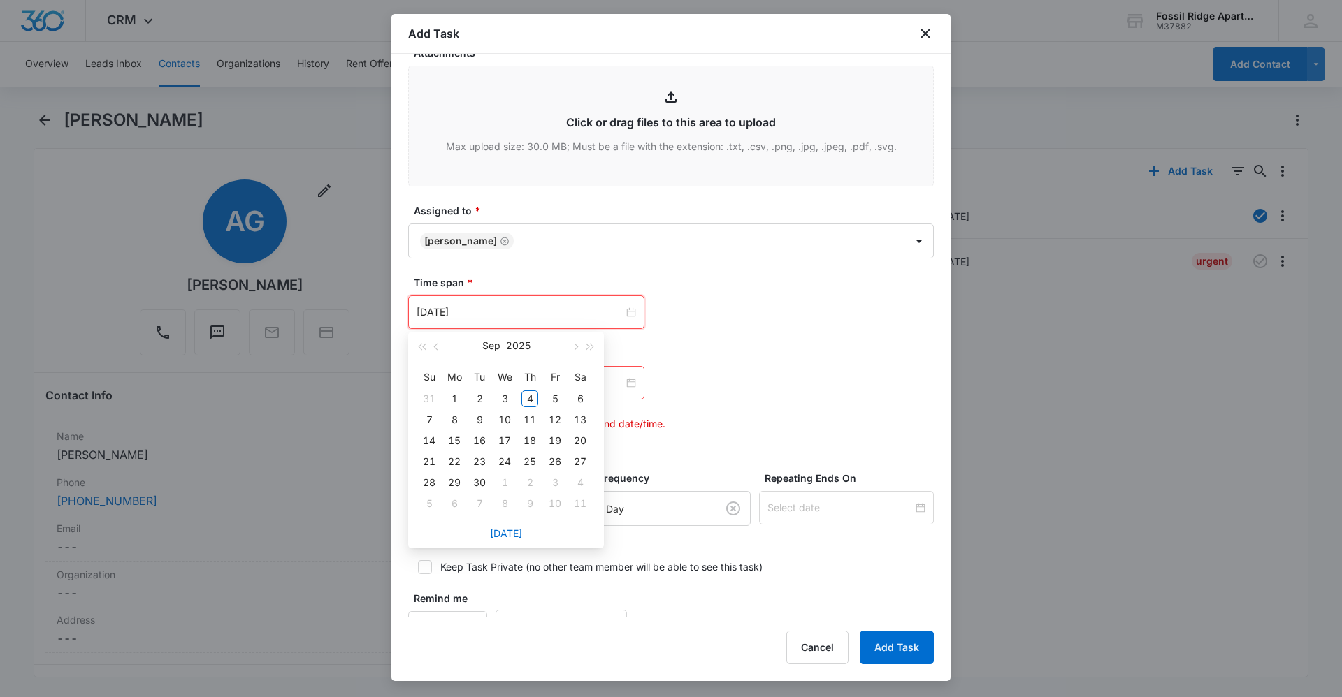
type input "Oct 9, 2025"
click at [518, 539] on div "Today" at bounding box center [506, 534] width 196 height 28
type input "Sep 27, 2025"
type input "Oct 8, 2025"
click at [498, 535] on link "Today" at bounding box center [506, 534] width 32 height 12
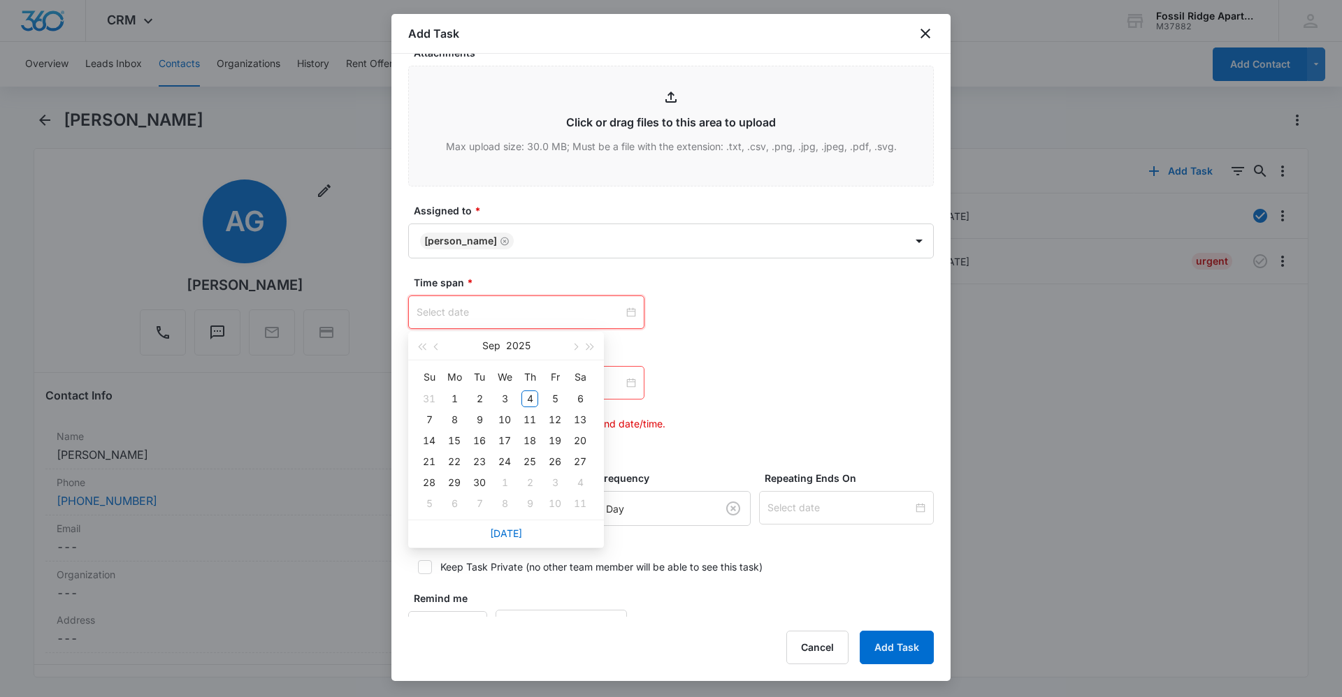
type input "Sep 4, 2025"
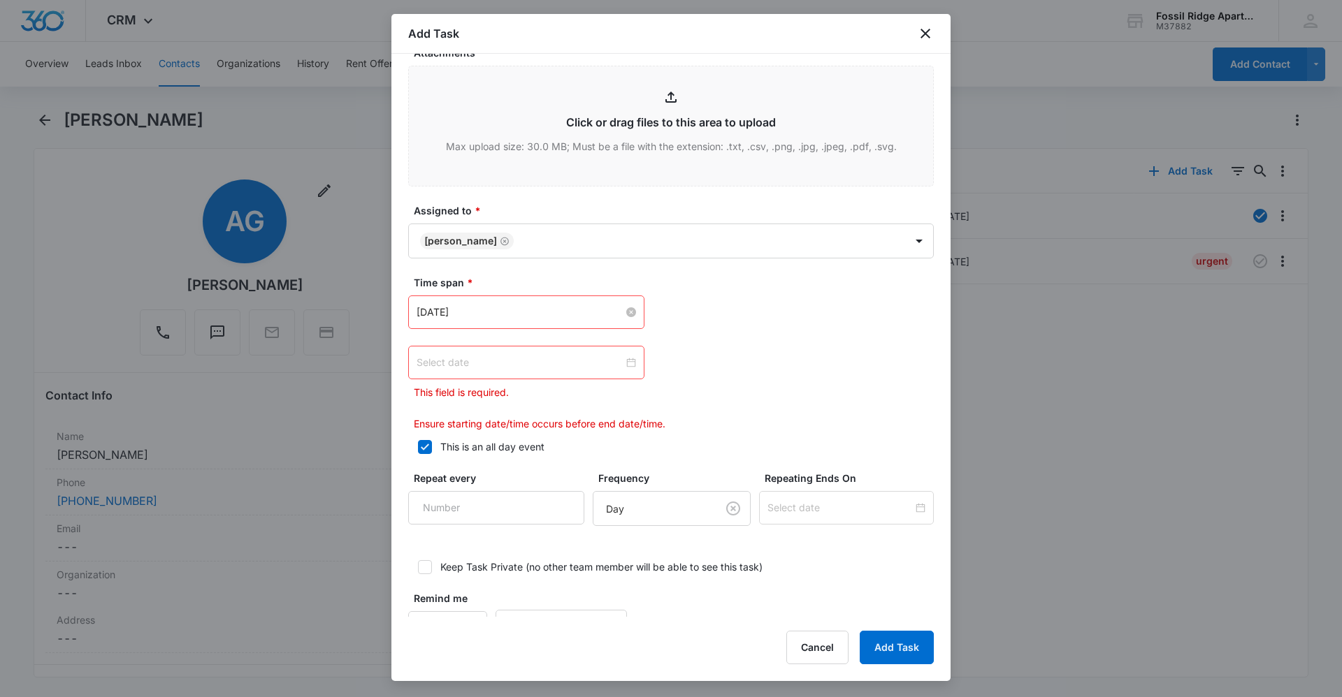
click at [627, 367] on div at bounding box center [525, 362] width 219 height 15
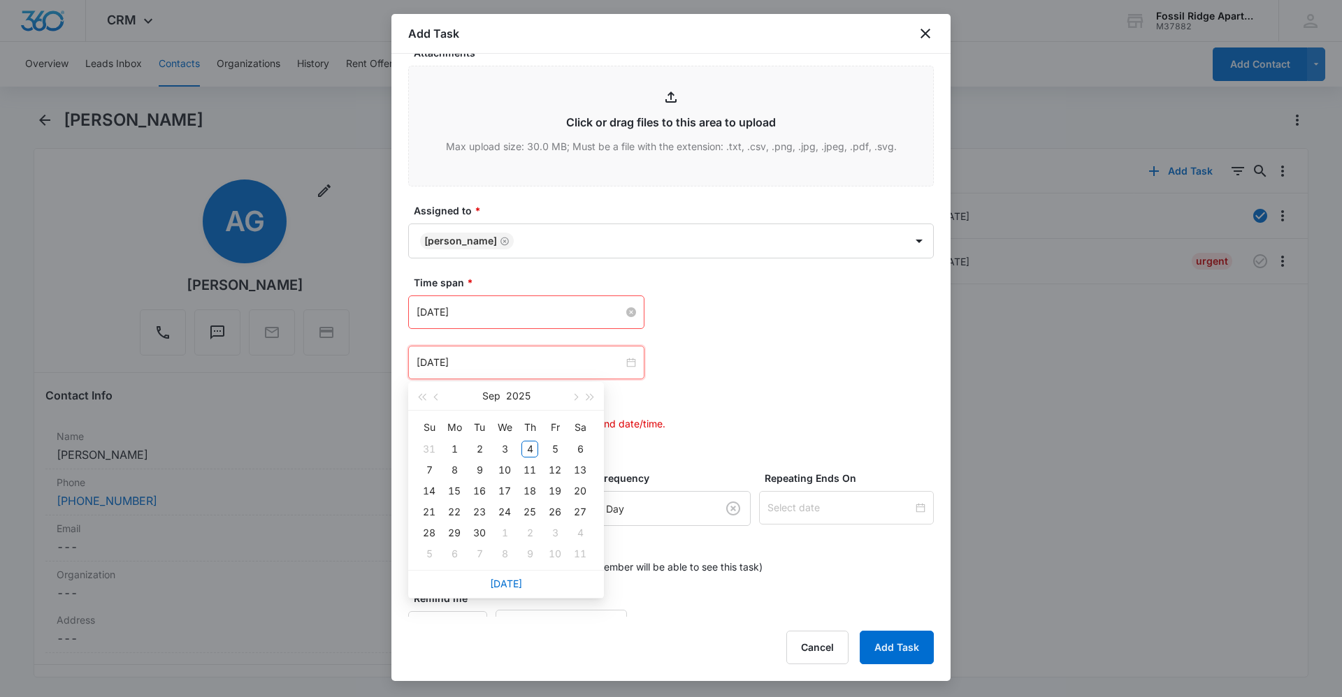
type input "Oct 9, 2025"
click at [507, 588] on link "Today" at bounding box center [506, 584] width 32 height 12
type input "Sep 4, 2025"
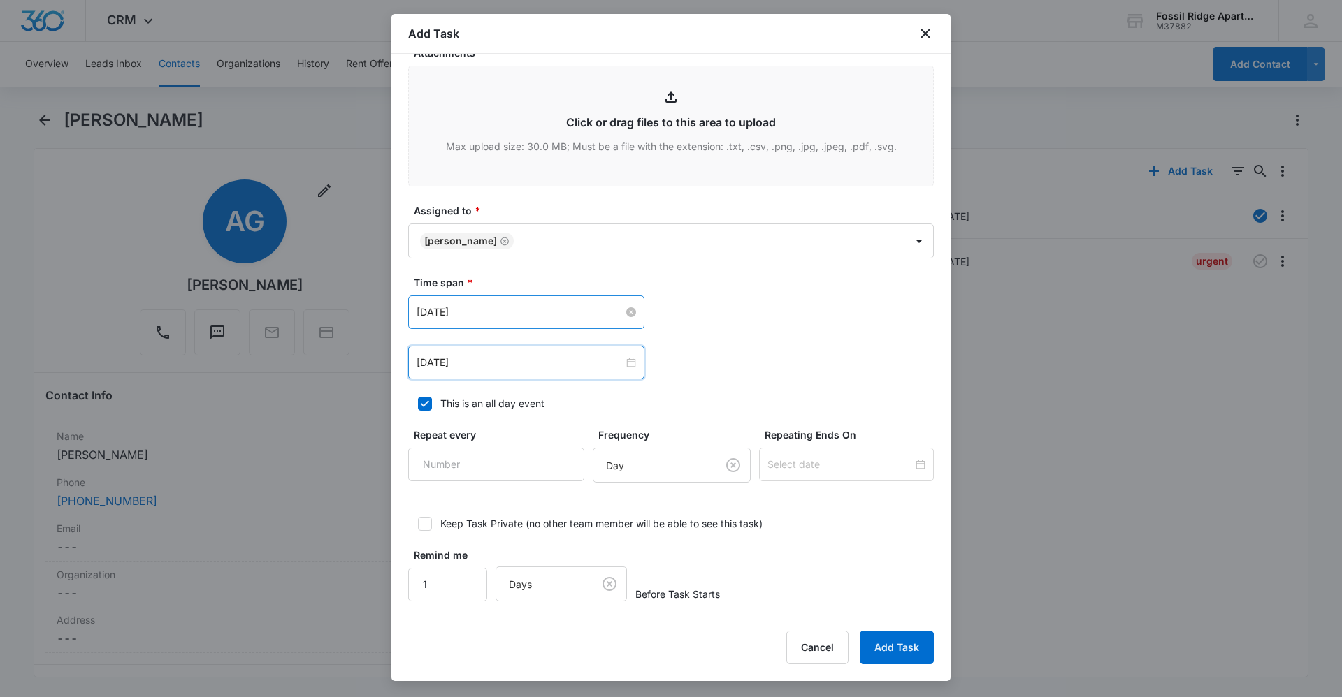
click at [778, 352] on div "Sep 4, 2025 Sep 2025 Su Mo Tu We Th Fr Sa 31 1 2 3 4 5 6 7 8 9 10 11 12 13 14 1…" at bounding box center [670, 363] width 525 height 34
click at [914, 652] on button "Add Task" at bounding box center [896, 648] width 74 height 34
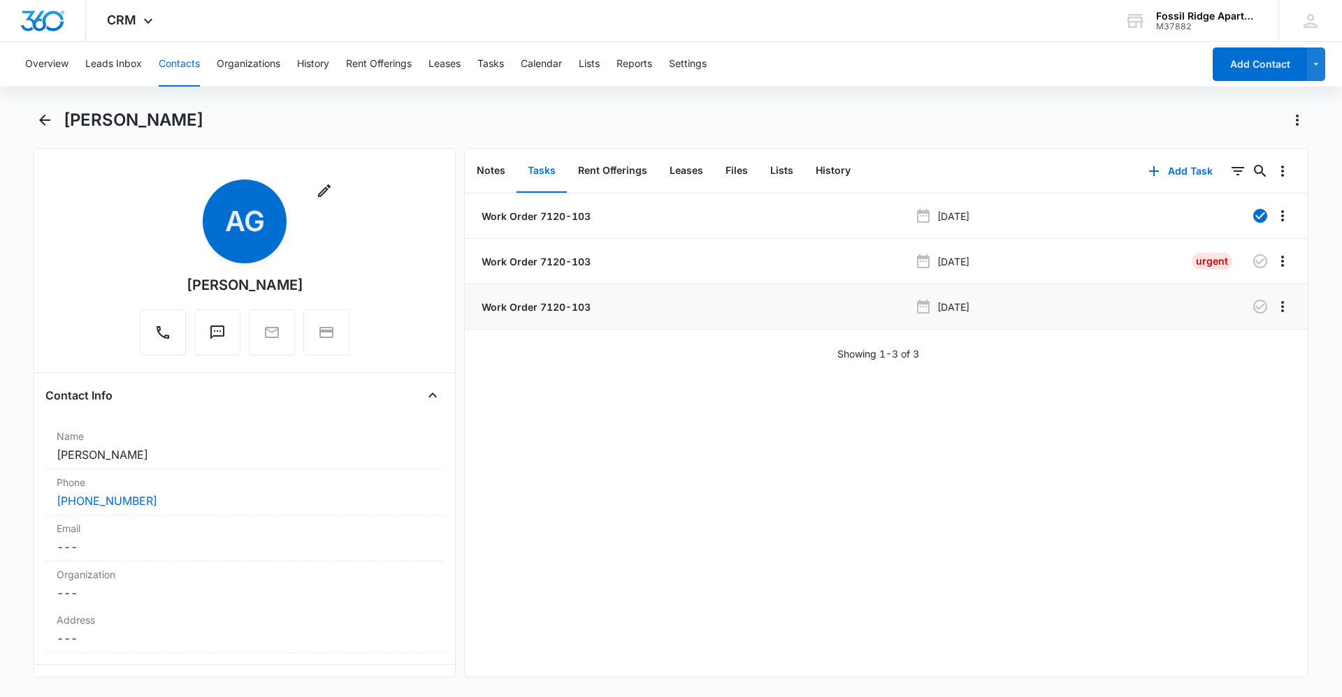
click at [551, 307] on p "Work Order 7120-103" at bounding box center [535, 307] width 112 height 15
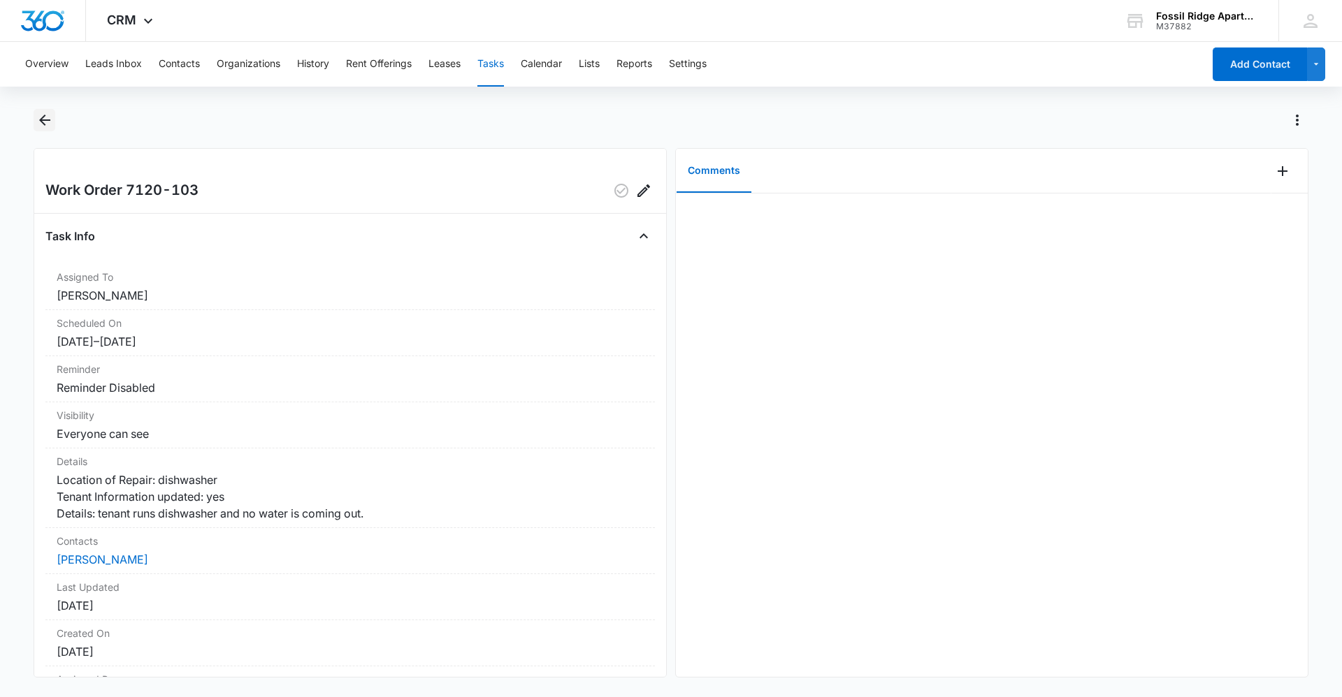
click at [38, 119] on icon "Back" at bounding box center [44, 120] width 17 height 17
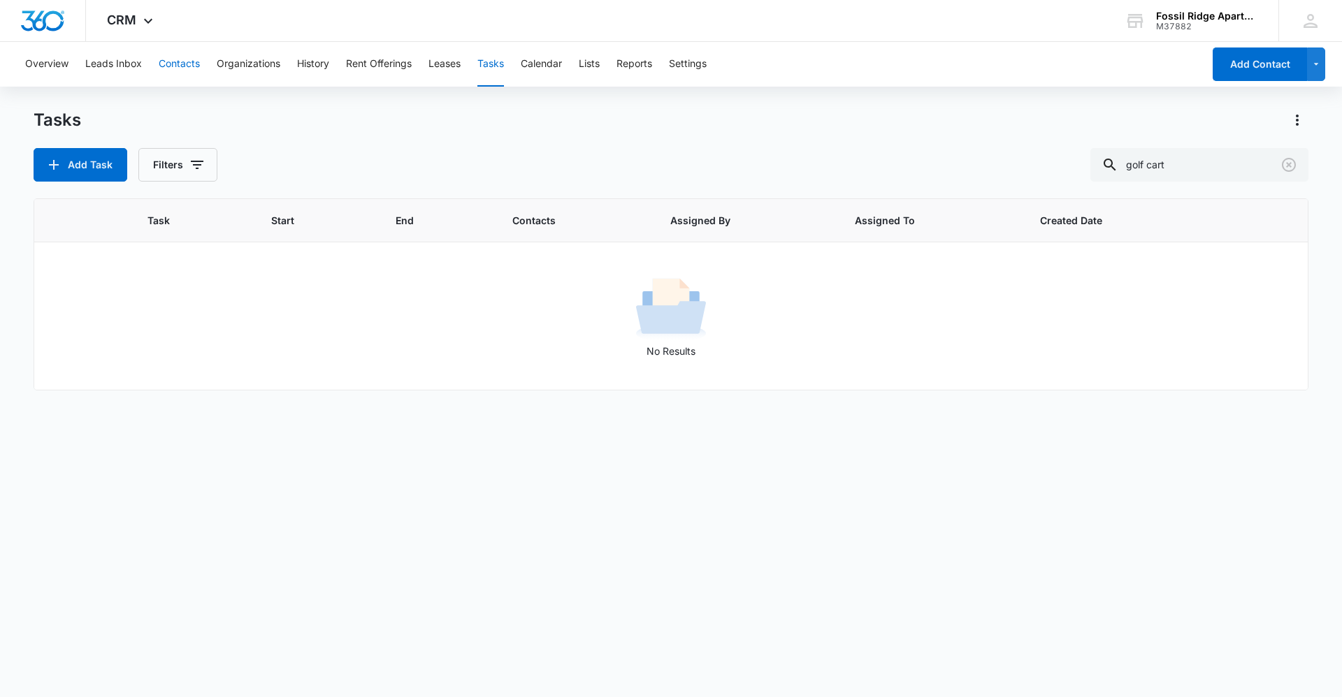
click at [187, 66] on button "Contacts" at bounding box center [179, 64] width 41 height 45
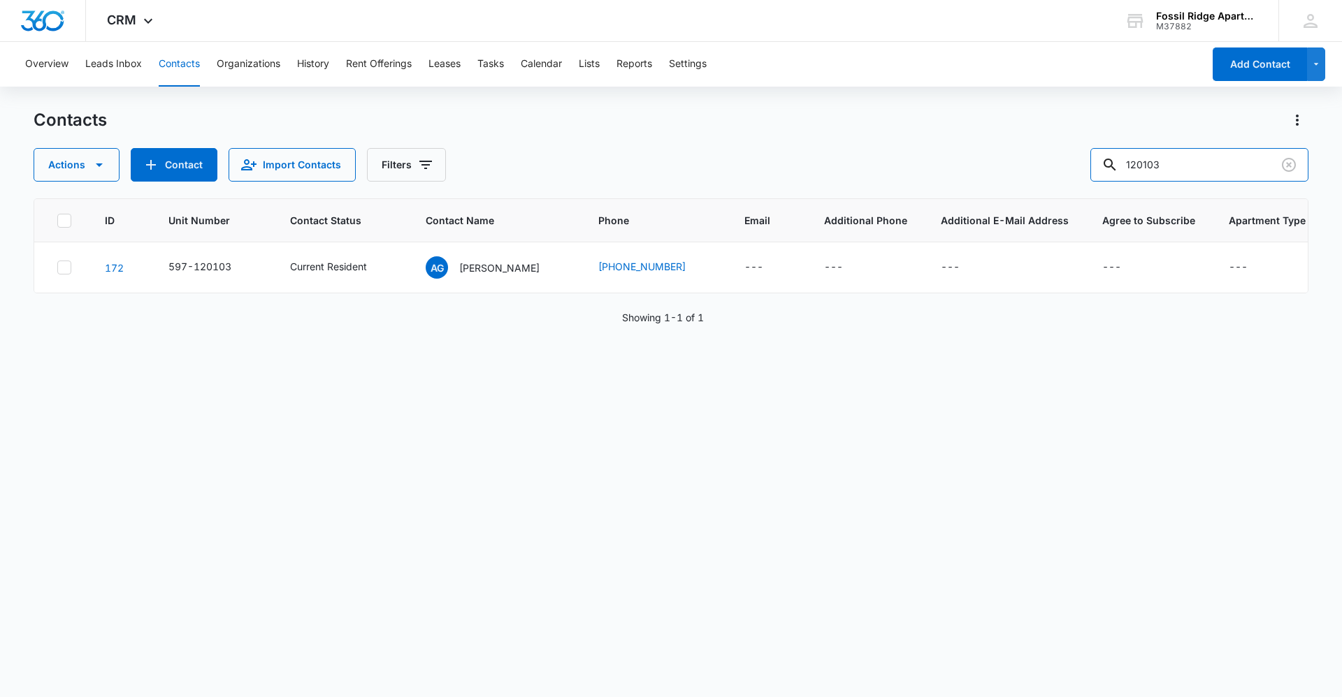
drag, startPoint x: 1231, startPoint y: 154, endPoint x: 925, endPoint y: 228, distance: 314.9
click at [925, 228] on div "Contacts Actions Contact Import Contacts Filters 120103 ID Unit Number Contact …" at bounding box center [671, 402] width 1275 height 587
type input "940307"
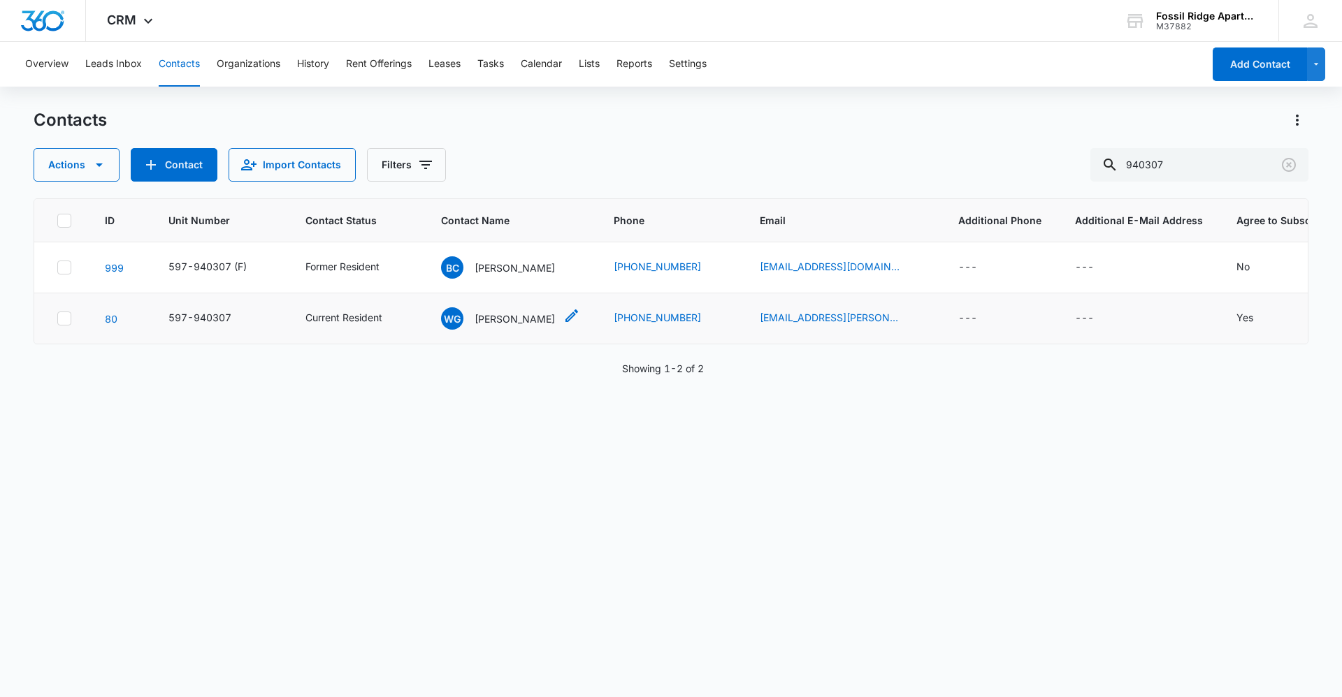
click at [494, 321] on p "Whitney Greiner" at bounding box center [514, 319] width 80 height 15
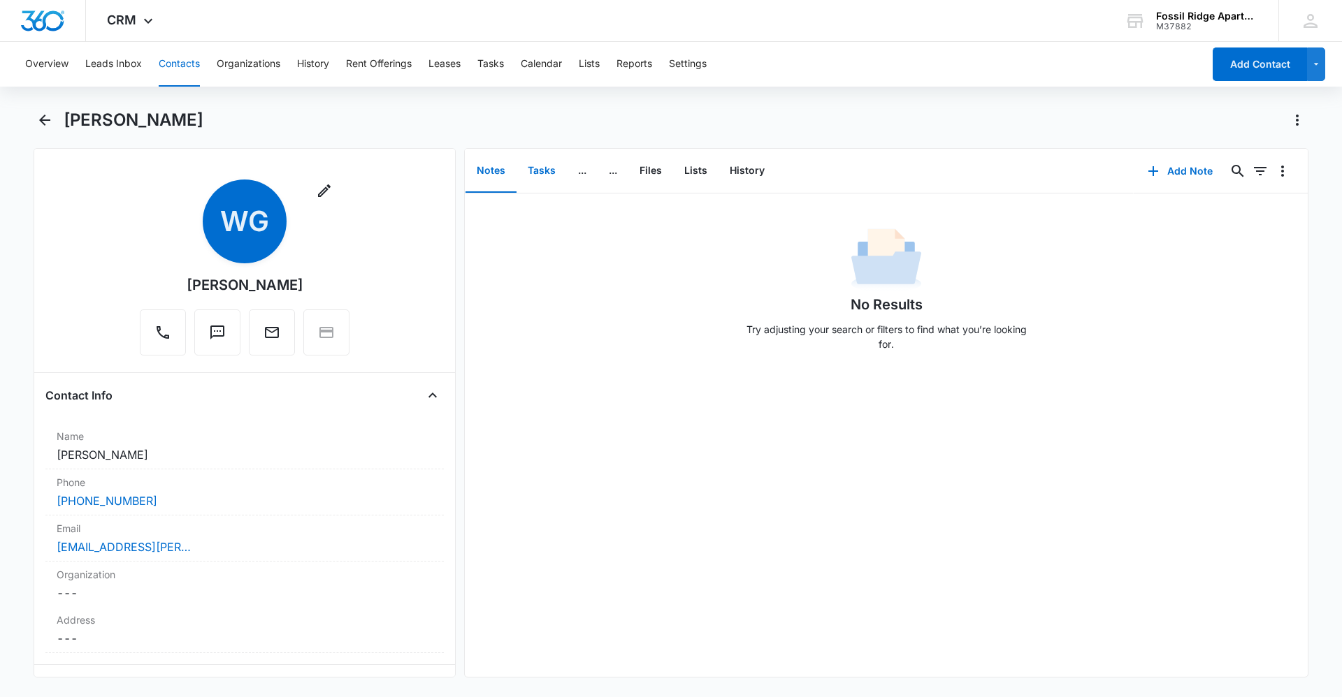
click at [538, 167] on button "Tasks" at bounding box center [541, 171] width 50 height 43
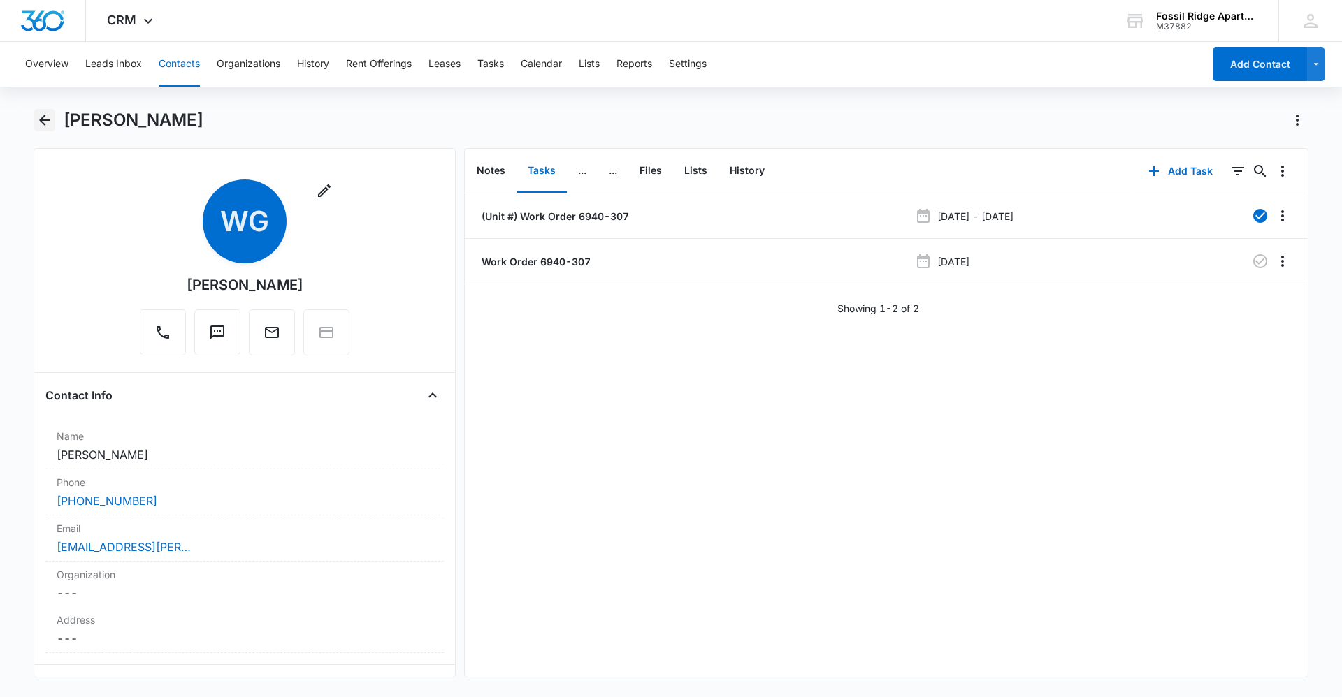
click at [52, 119] on icon "Back" at bounding box center [44, 120] width 17 height 17
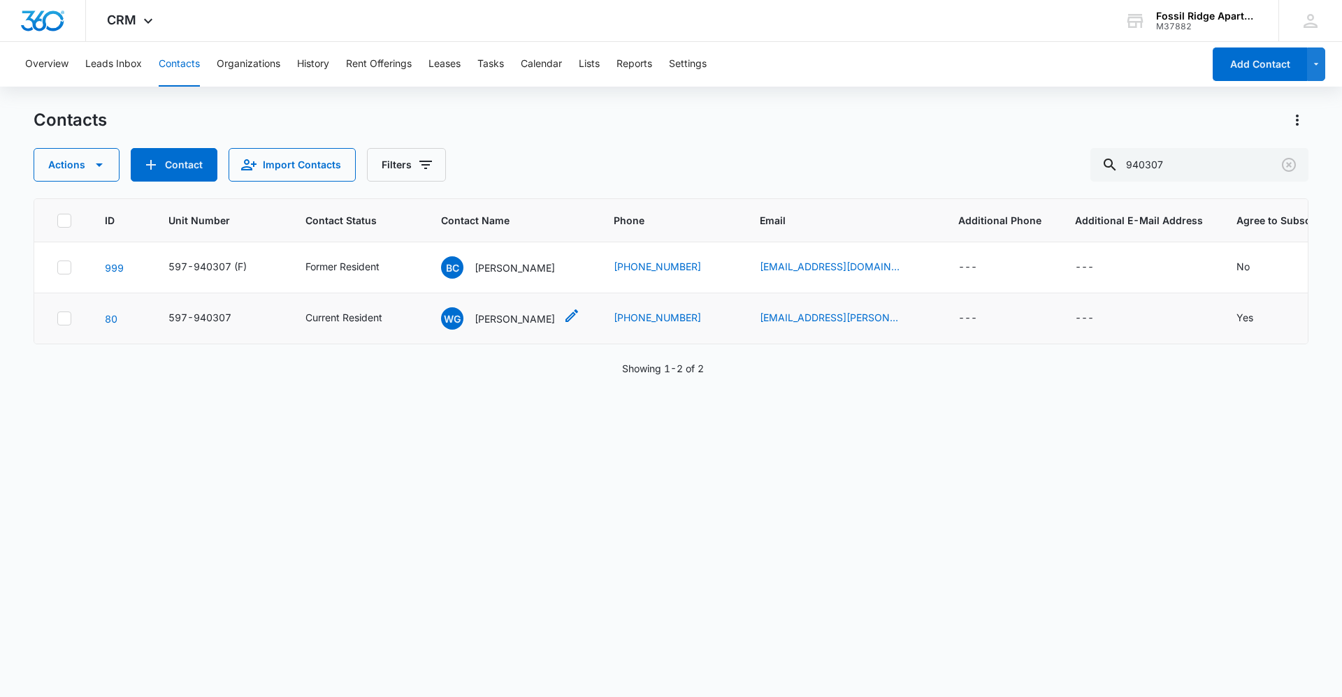
click at [516, 314] on p "Whitney Greiner" at bounding box center [514, 319] width 80 height 15
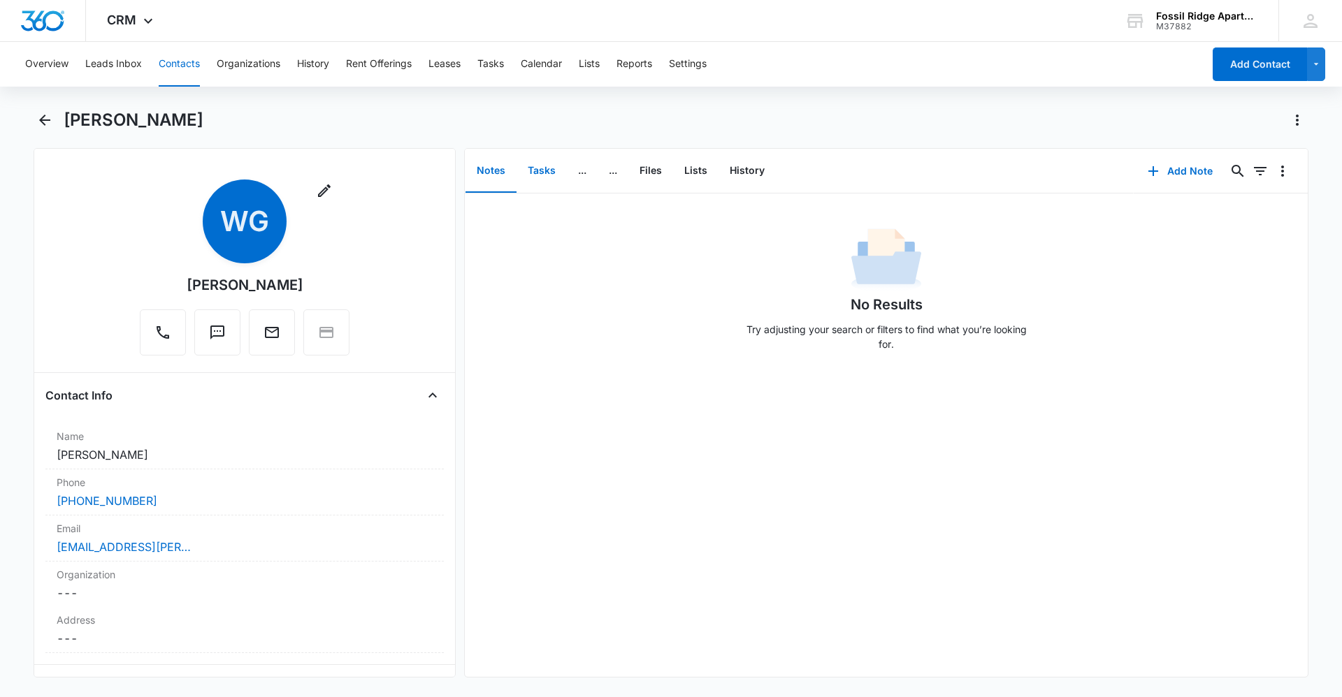
click at [539, 171] on button "Tasks" at bounding box center [541, 171] width 50 height 43
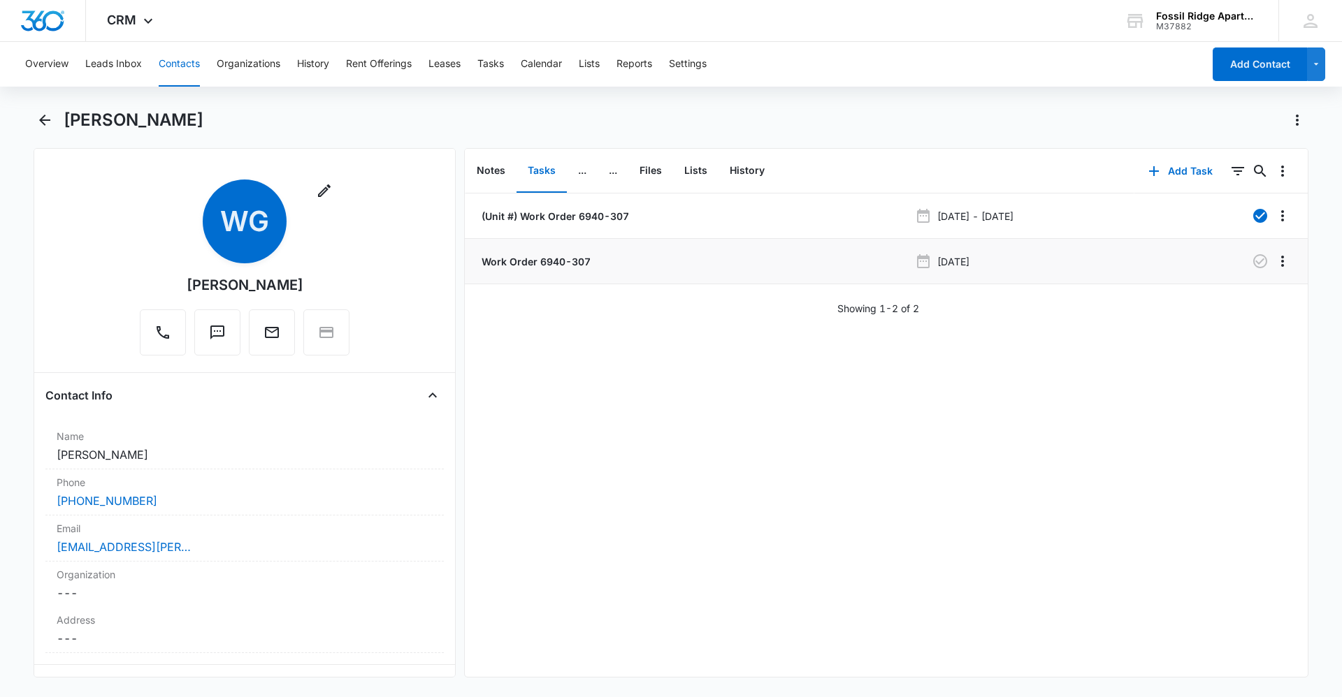
click at [543, 266] on p "Work Order 6940-307" at bounding box center [535, 261] width 112 height 15
